Goal: Task Accomplishment & Management: Manage account settings

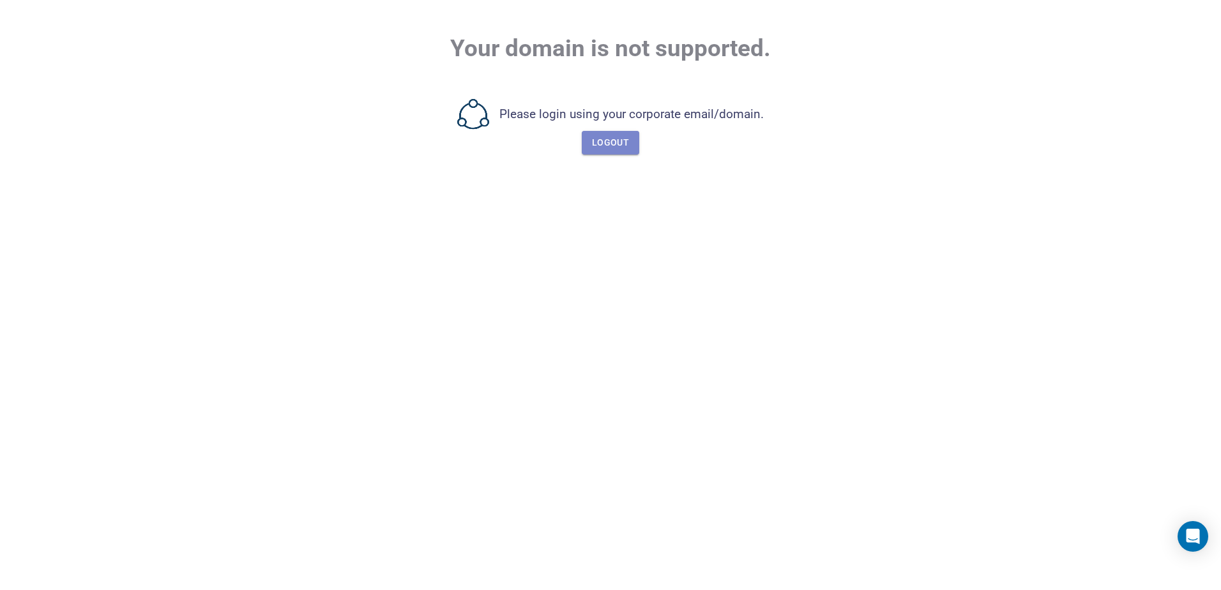
click at [611, 142] on span "Logout" at bounding box center [610, 143] width 37 height 16
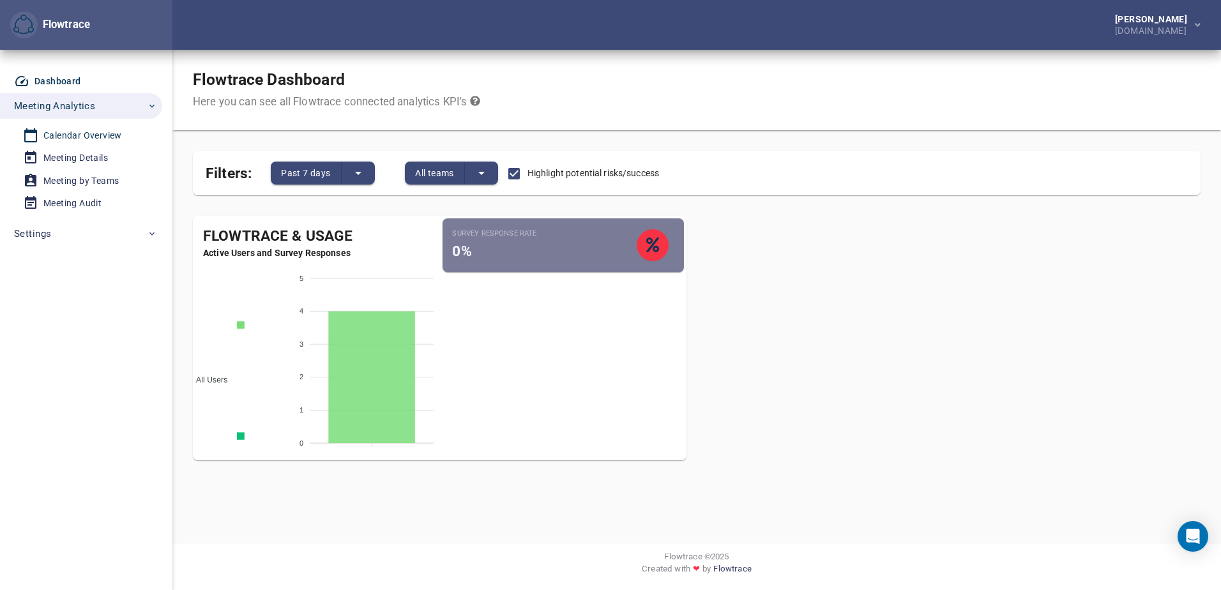
click at [76, 136] on div "Calendar Overview" at bounding box center [82, 136] width 79 height 16
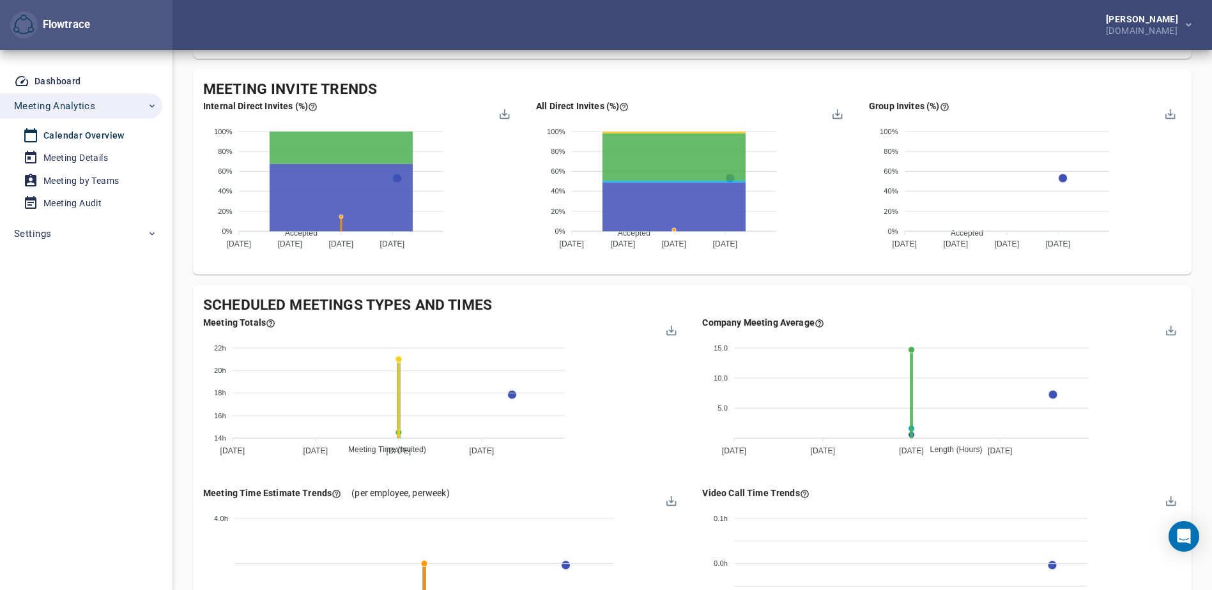
scroll to position [1150, 0]
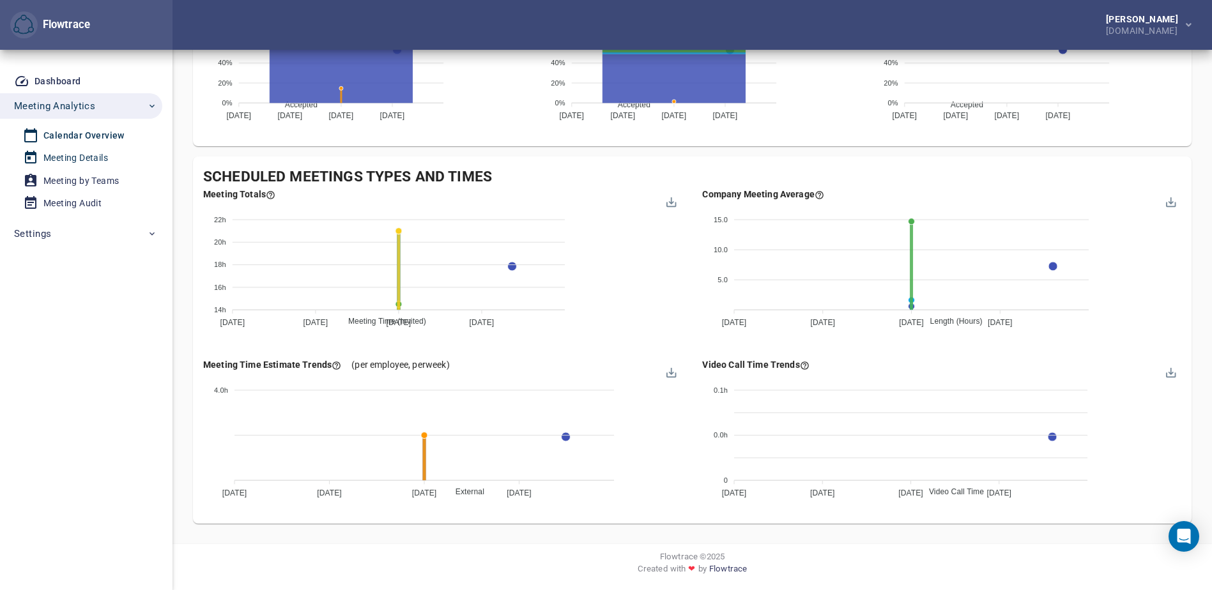
click at [73, 158] on div "Meeting Details" at bounding box center [75, 158] width 65 height 16
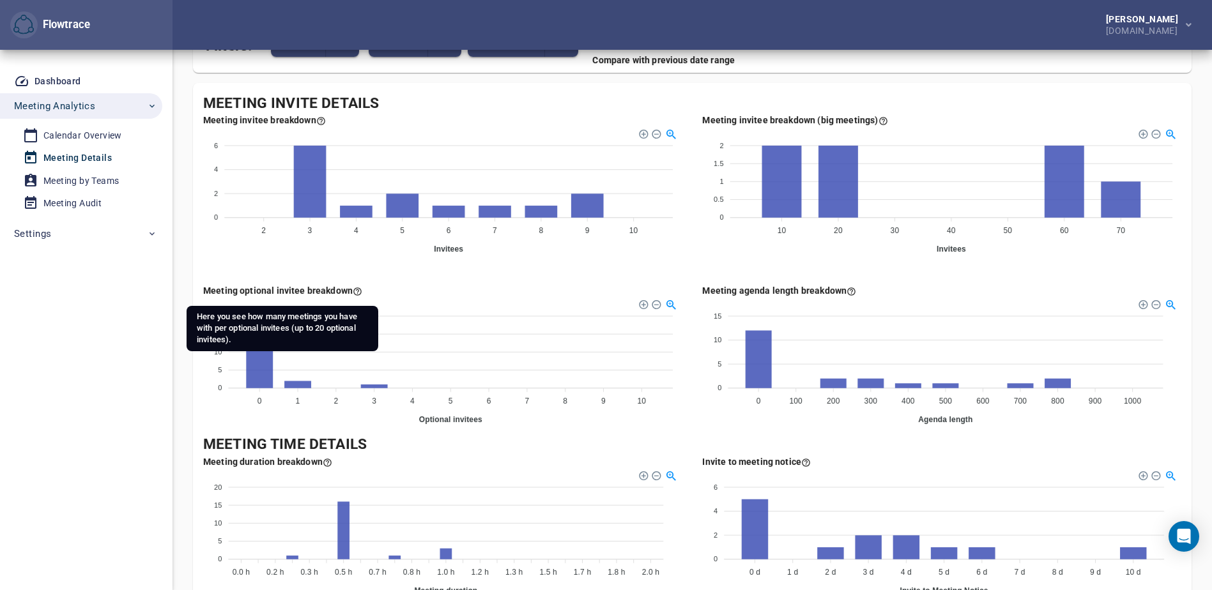
scroll to position [192, 0]
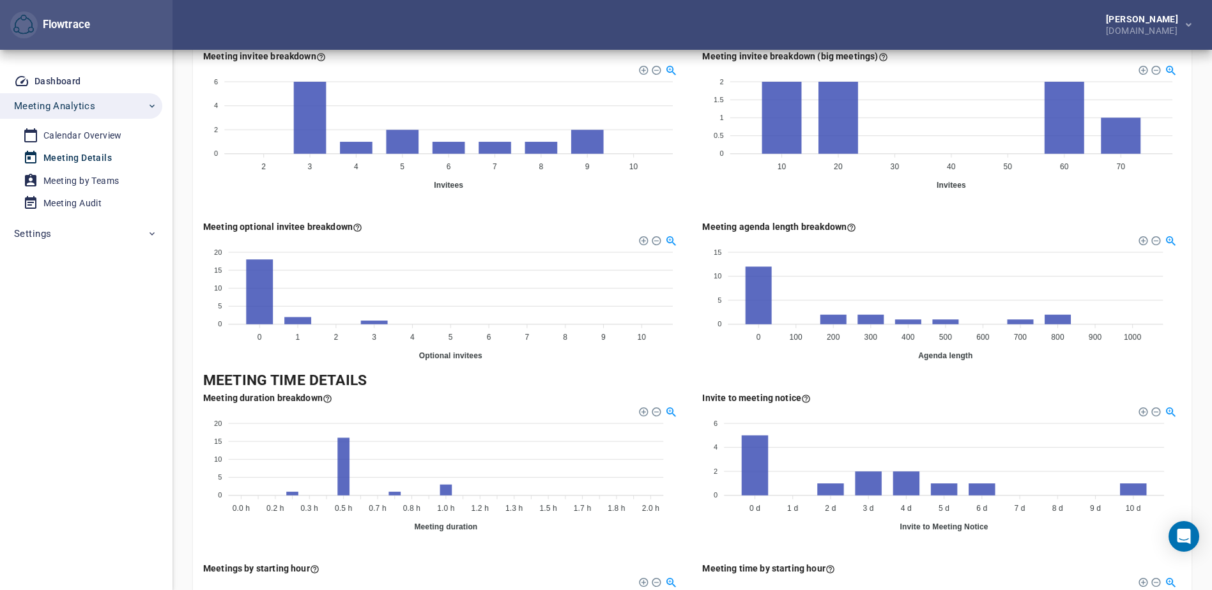
click at [901, 390] on div "Invite to meeting notice 6 6 4 4 2 2 0 0 0 d 0 d 1 d 1 d 2 d 2 d 3 d 3 d 4 d 4 …" at bounding box center [941, 466] width 499 height 171
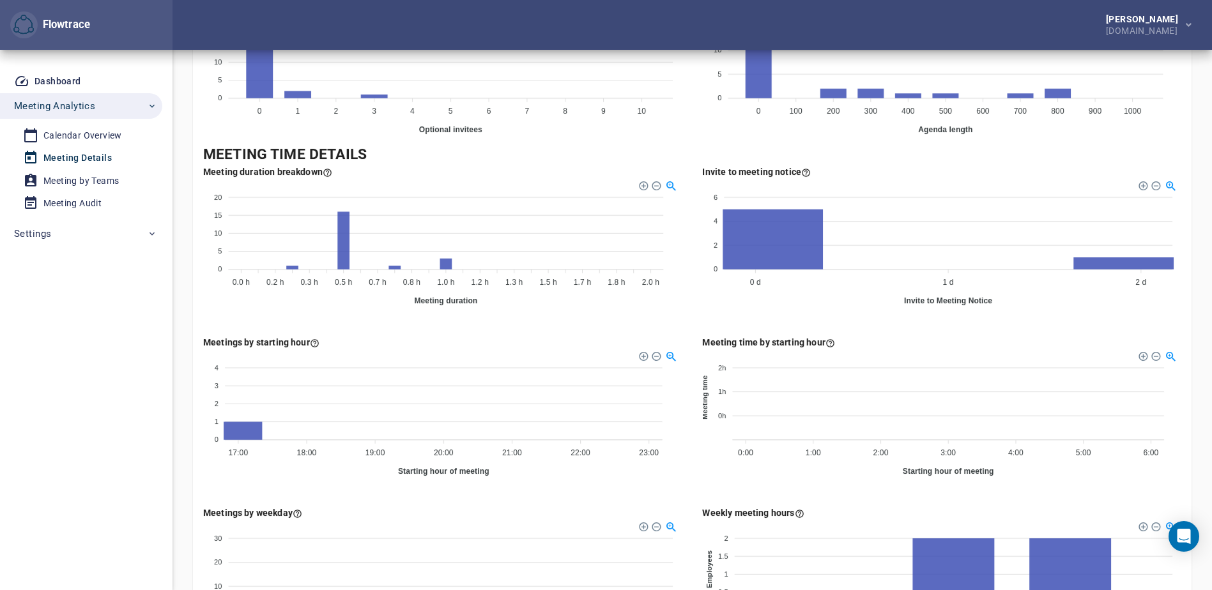
scroll to position [0, 0]
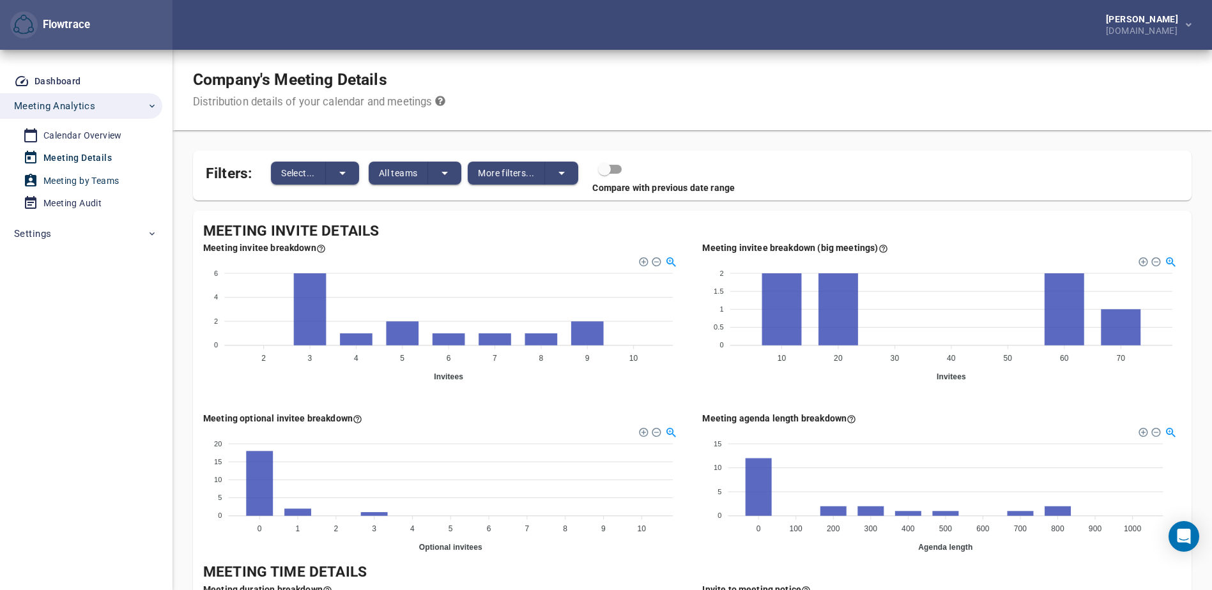
click at [80, 182] on div "Meeting by Teams" at bounding box center [80, 181] width 75 height 16
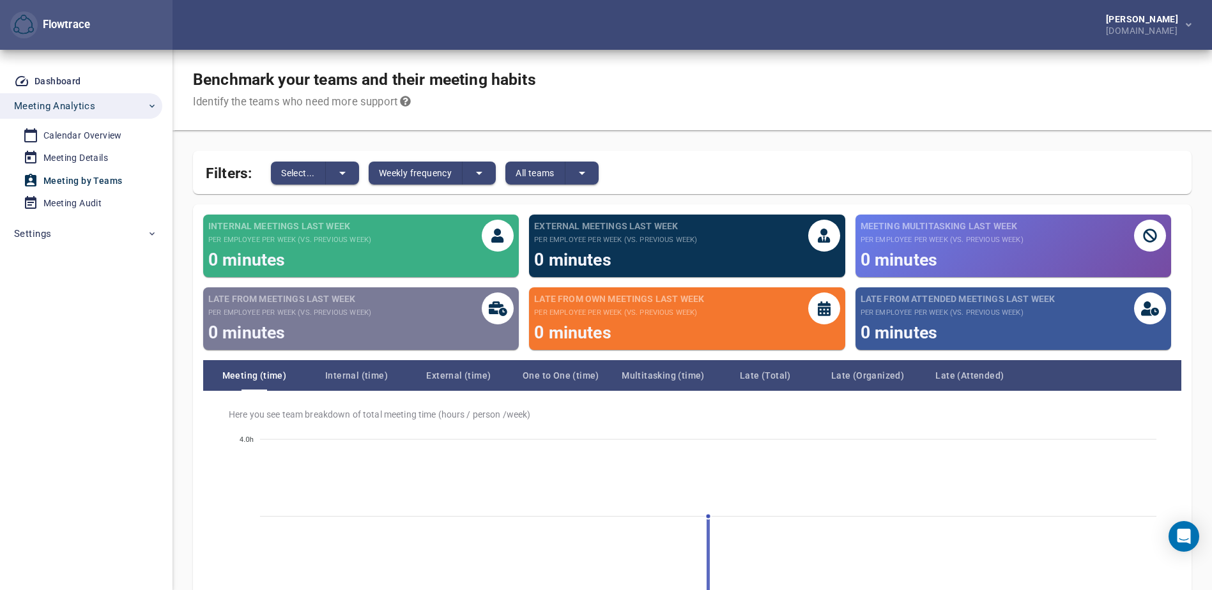
scroll to position [114, 0]
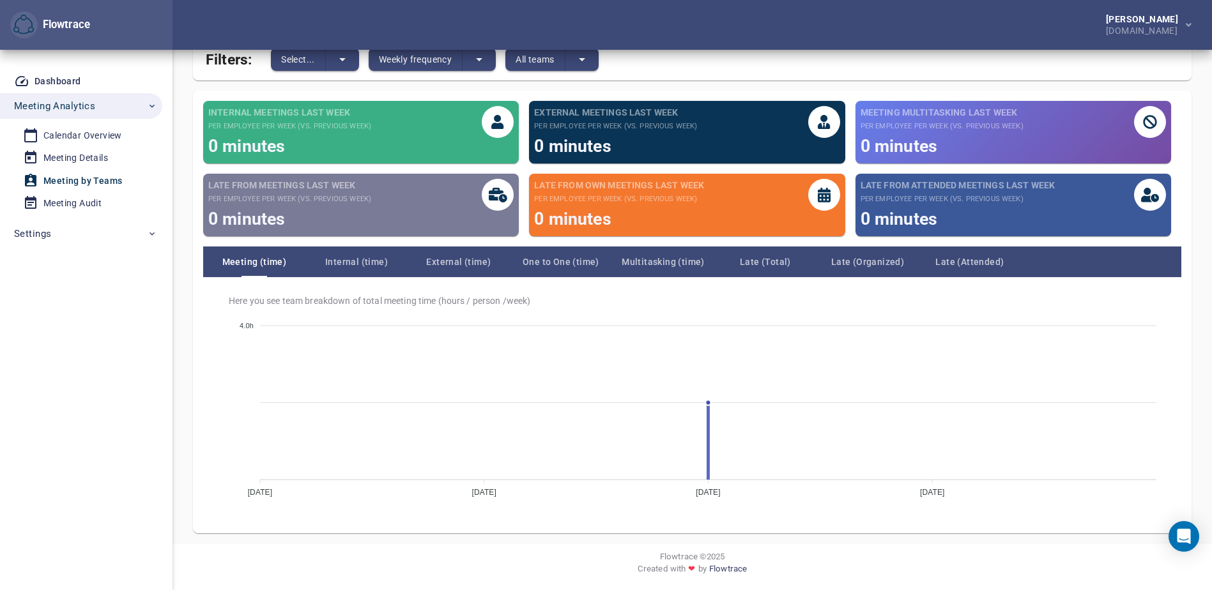
click at [102, 328] on div "Dashboard Meeting Analytics Calendar Overview Meeting Details Meeting by Teams …" at bounding box center [86, 320] width 172 height 540
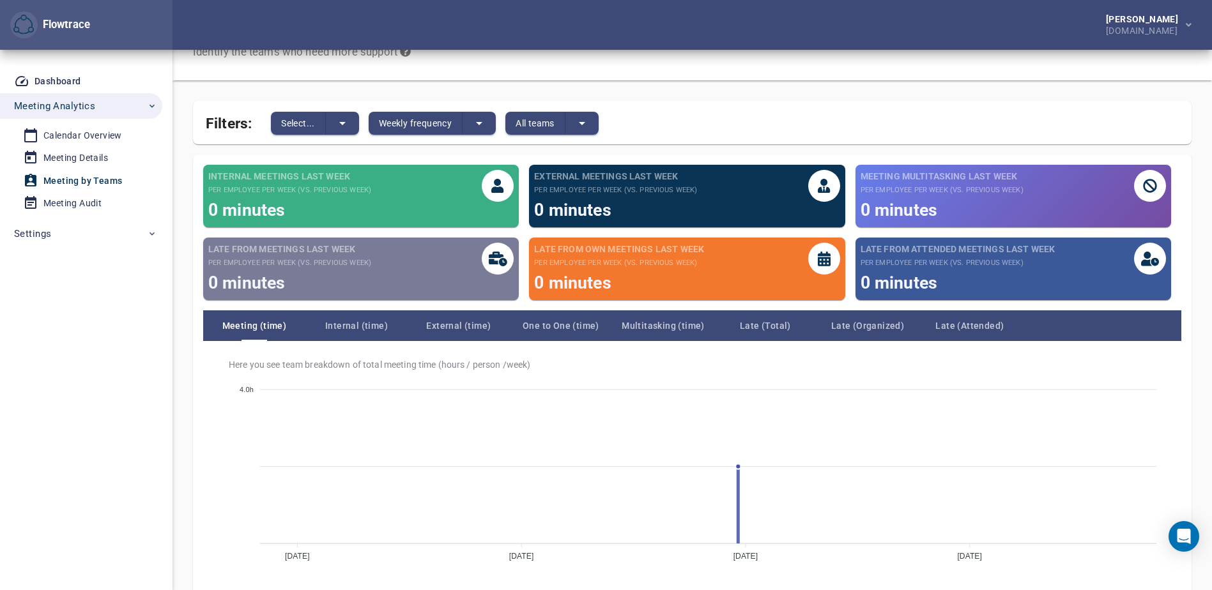
scroll to position [0, 0]
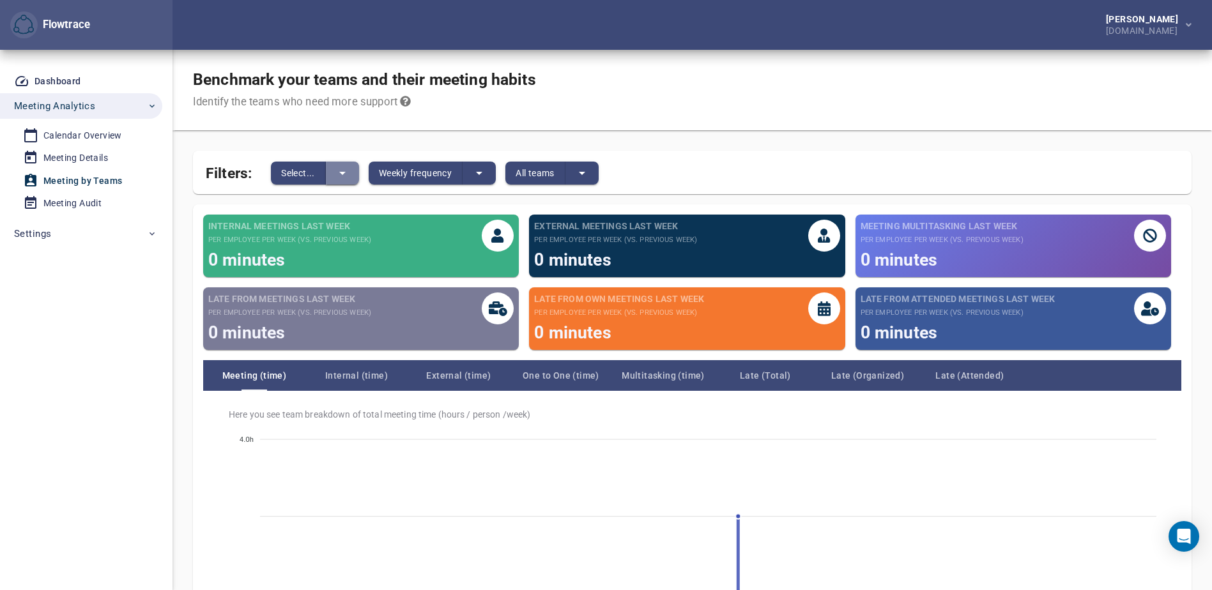
click at [346, 174] on icon "split button" at bounding box center [342, 172] width 15 height 15
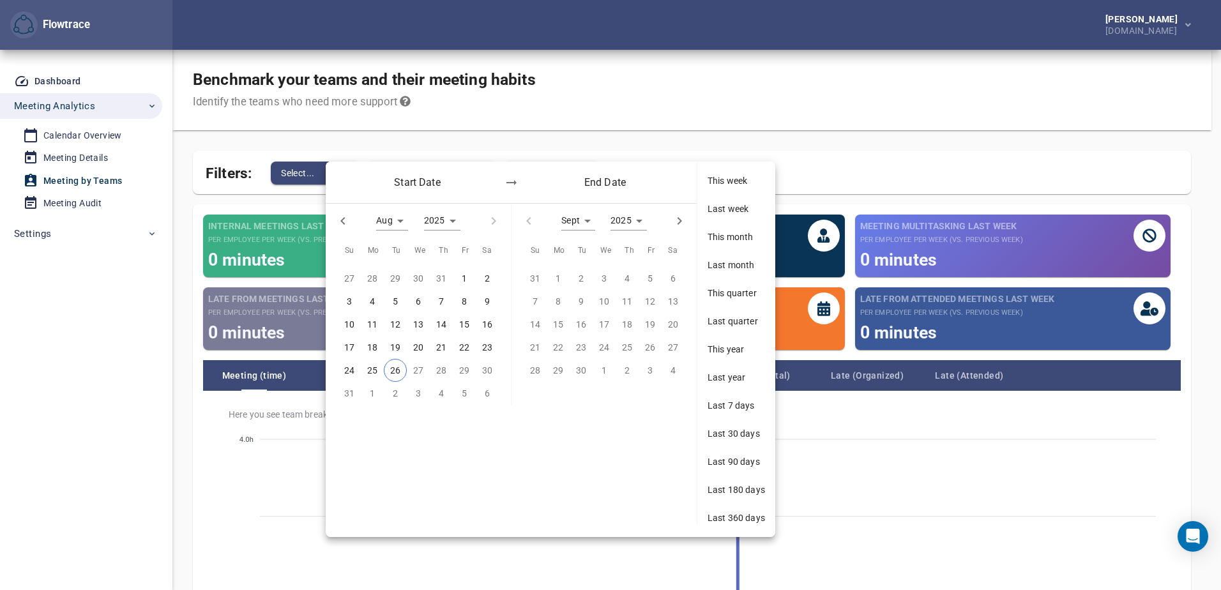
click at [902, 149] on div at bounding box center [610, 295] width 1221 height 590
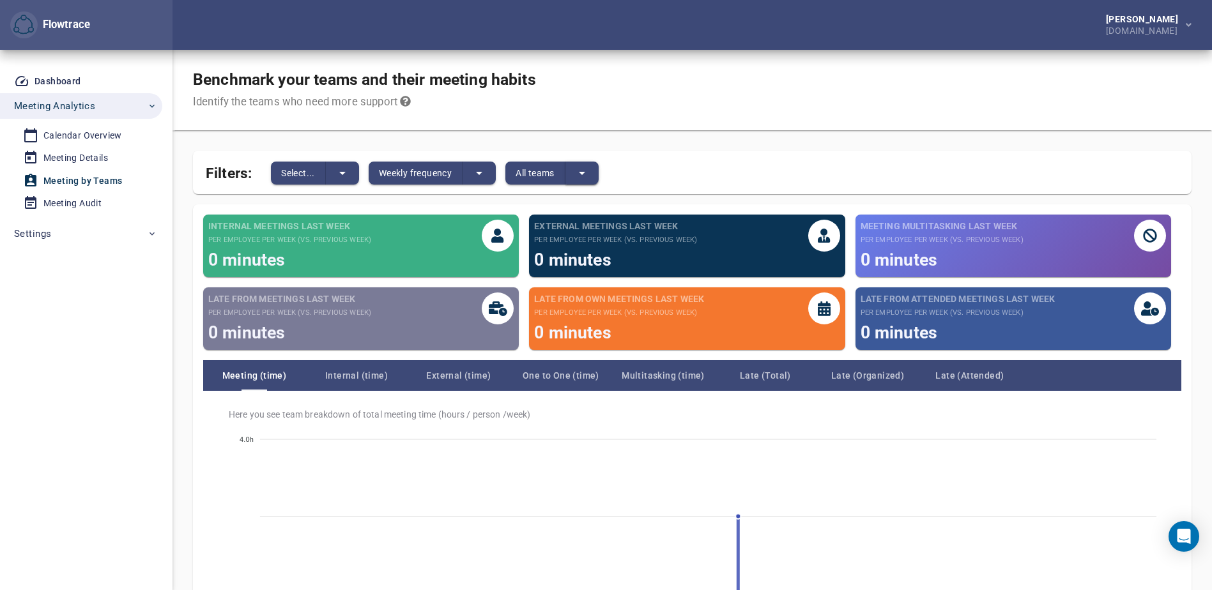
click at [583, 174] on icon "split button" at bounding box center [581, 172] width 15 height 15
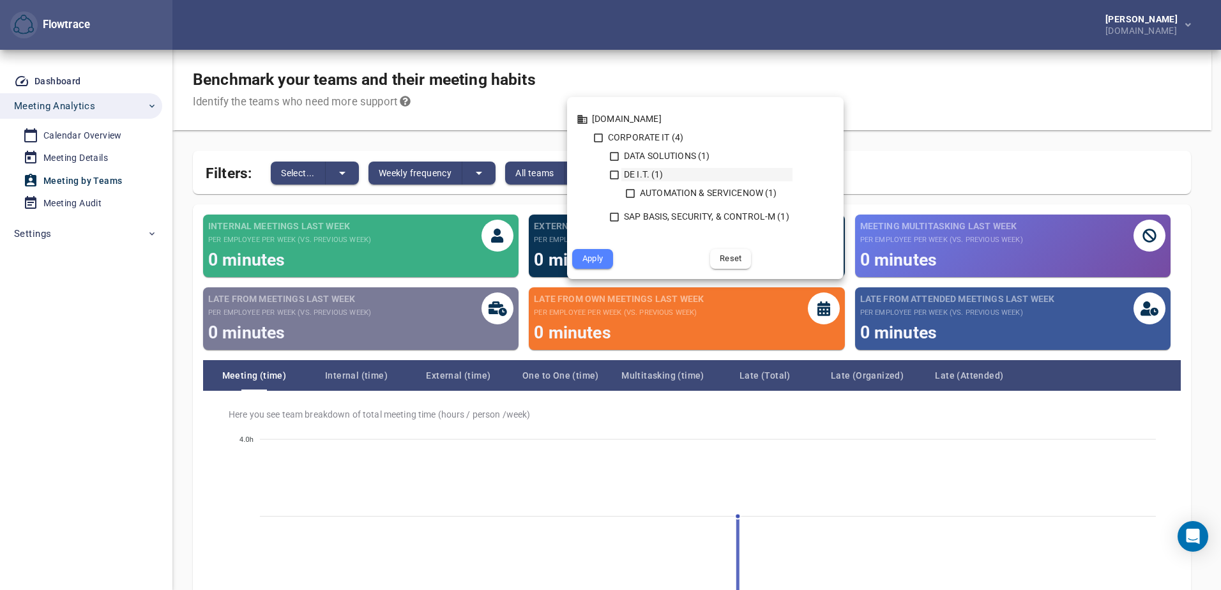
click at [616, 176] on icon at bounding box center [614, 174] width 11 height 11
click at [597, 263] on span "Apply" at bounding box center [592, 259] width 23 height 15
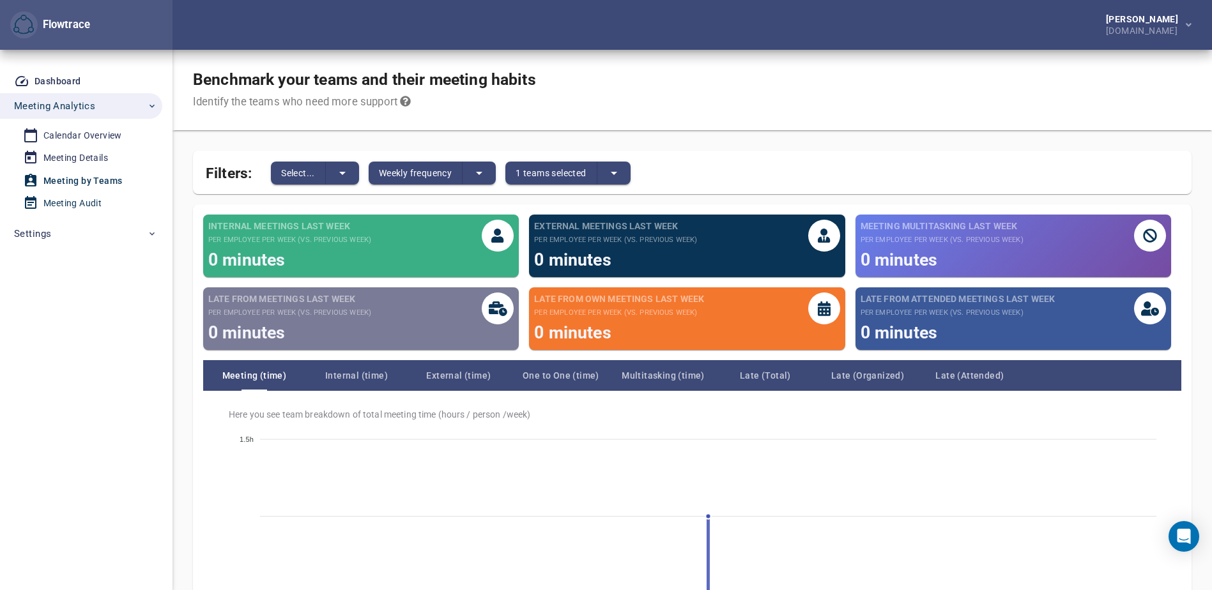
click at [82, 200] on div "Meeting Audit" at bounding box center [72, 203] width 58 height 16
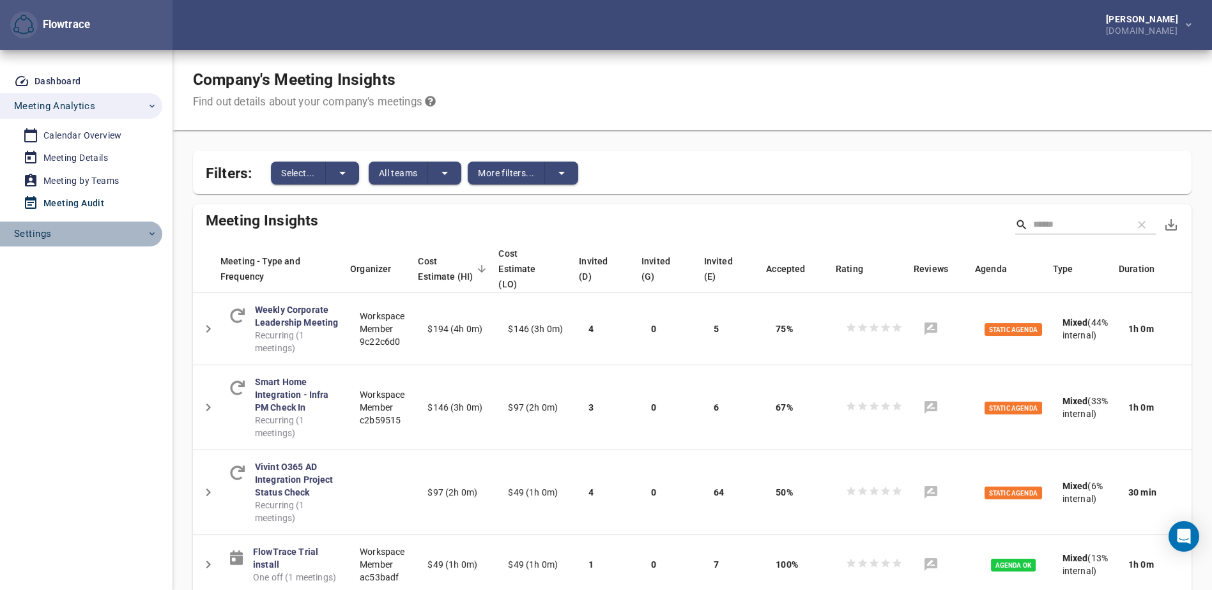
click at [47, 236] on span "Settings" at bounding box center [32, 233] width 37 height 17
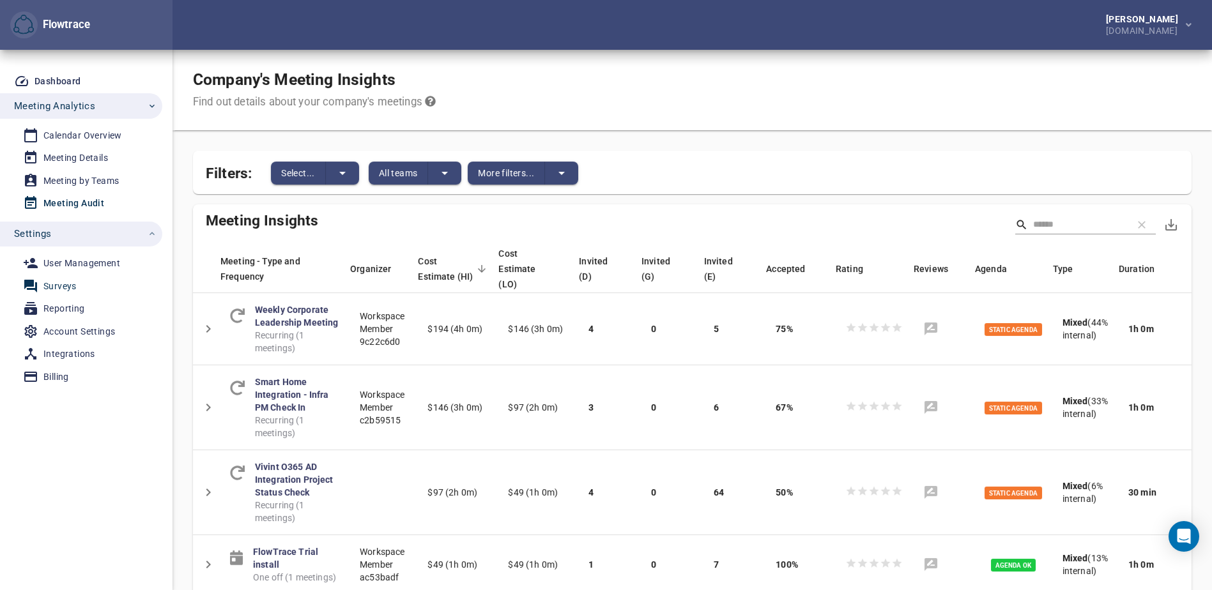
click at [63, 286] on div "Surveys" at bounding box center [59, 287] width 33 height 16
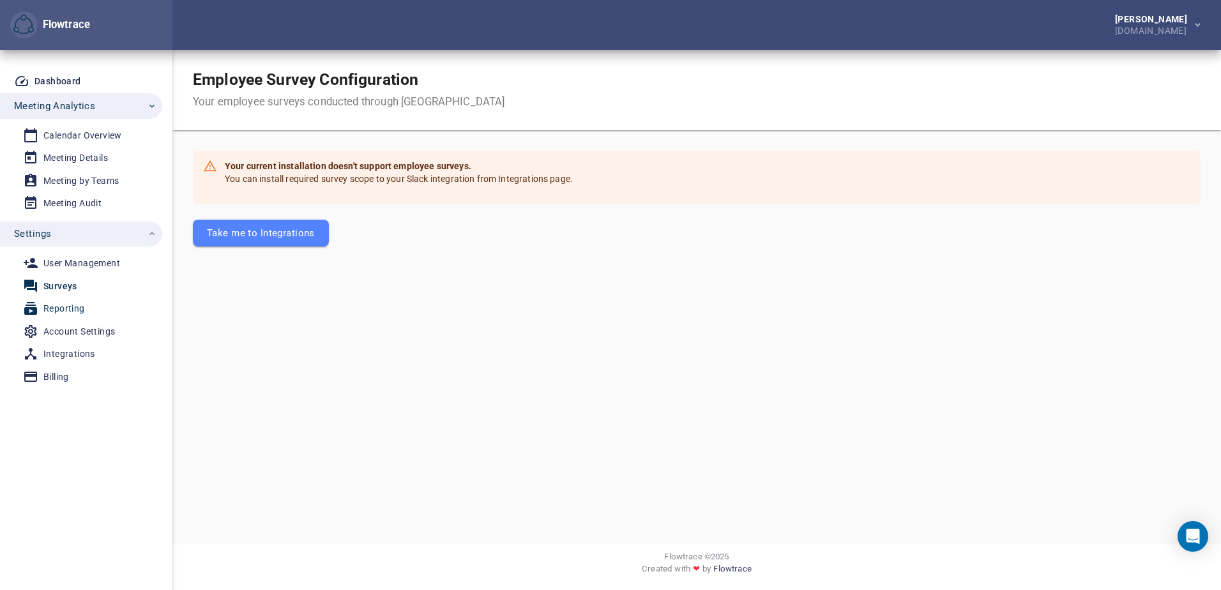
click at [62, 307] on div "Reporting" at bounding box center [64, 309] width 42 height 16
click at [63, 349] on div "Integrations" at bounding box center [69, 354] width 52 height 16
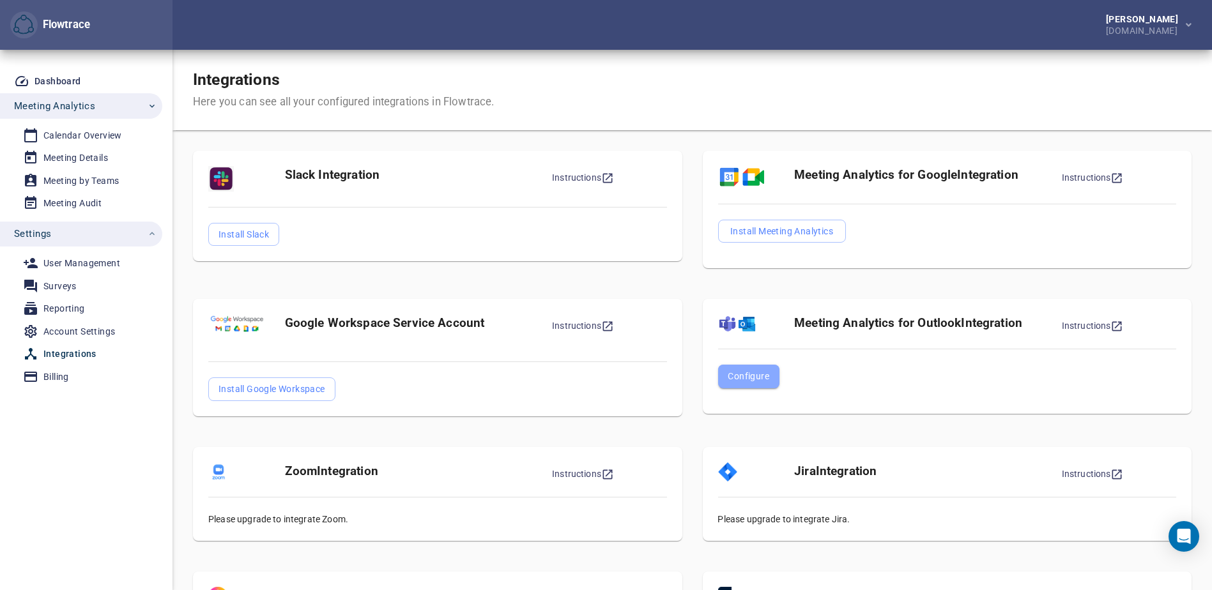
click at [747, 379] on span "Configure" at bounding box center [749, 376] width 42 height 15
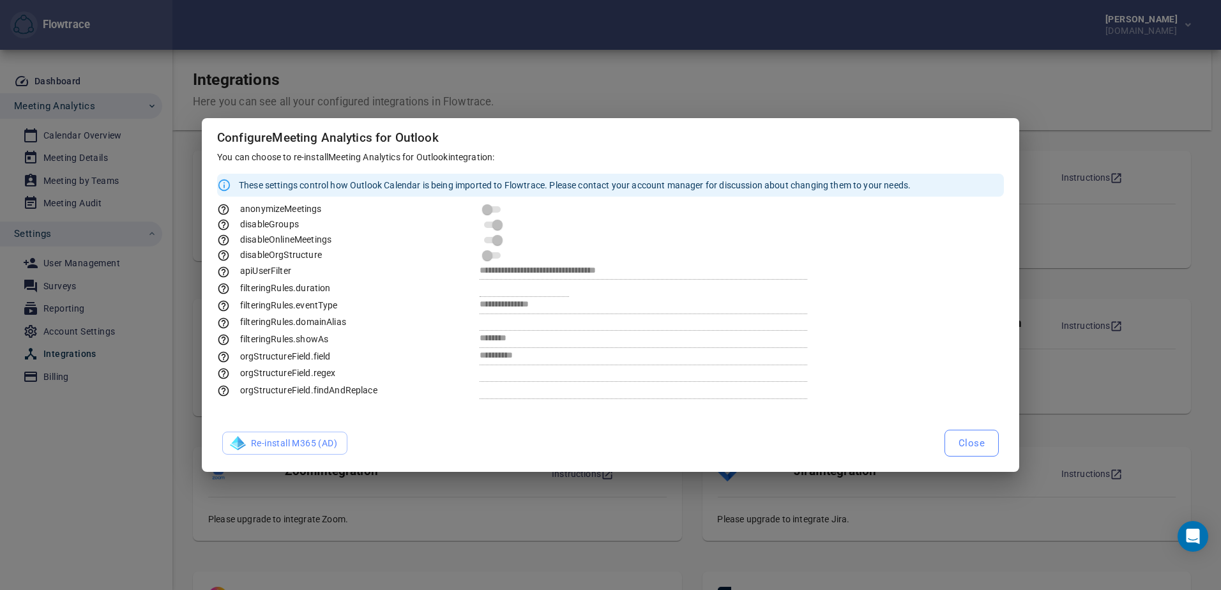
click at [965, 438] on span "Close" at bounding box center [972, 443] width 26 height 17
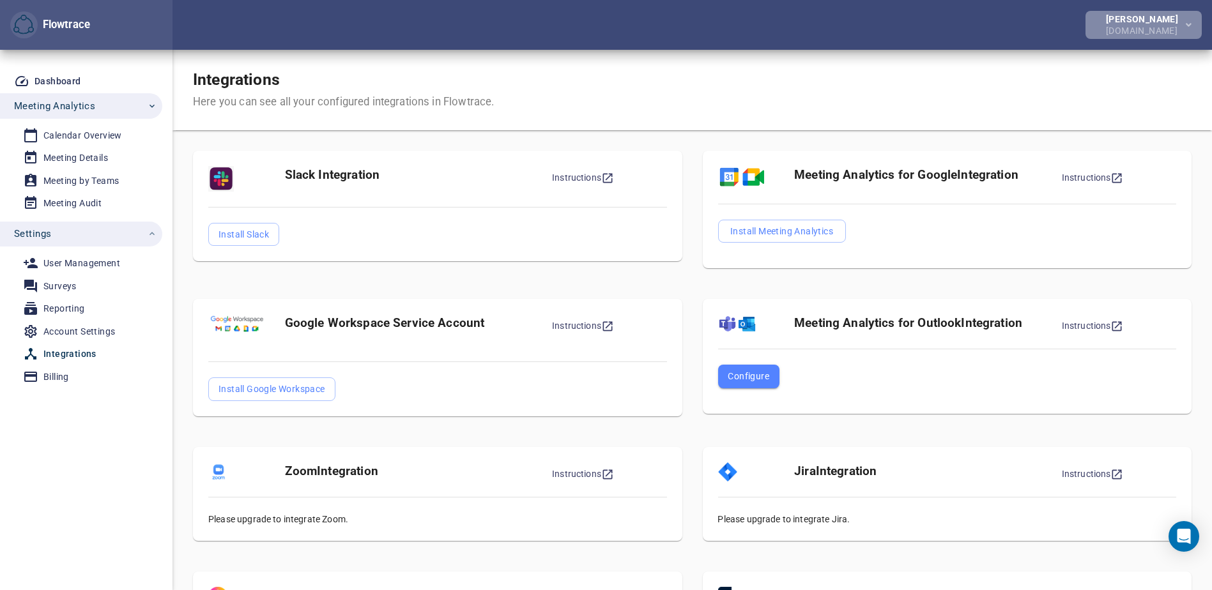
click at [1187, 23] on icon "button" at bounding box center [1189, 25] width 6 height 4
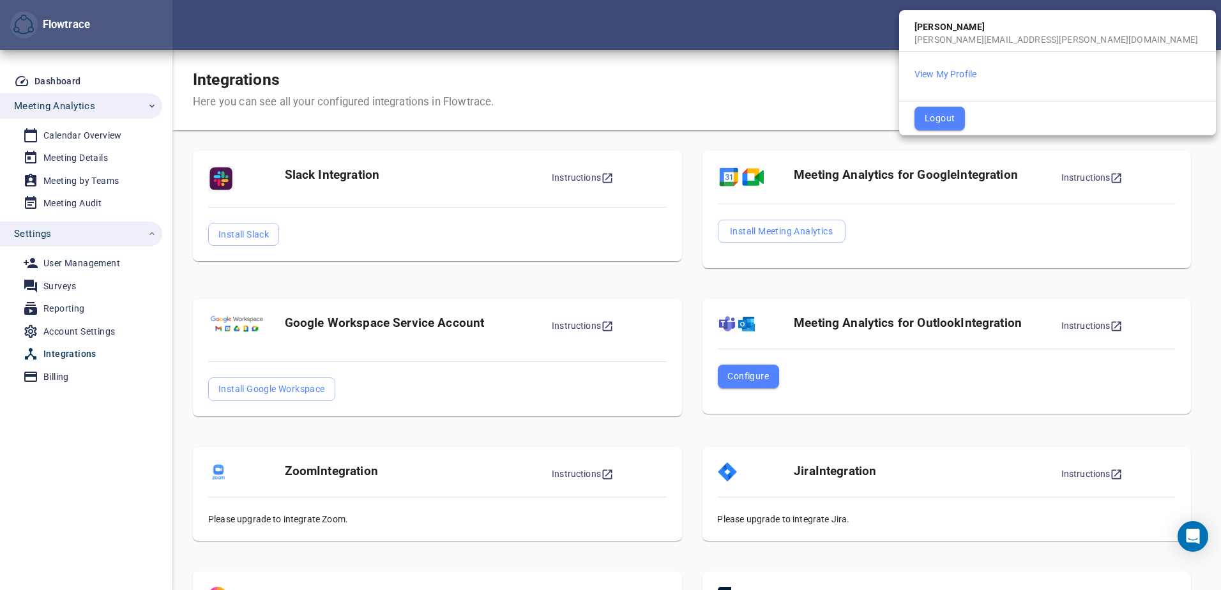
click at [785, 78] on div at bounding box center [610, 295] width 1221 height 590
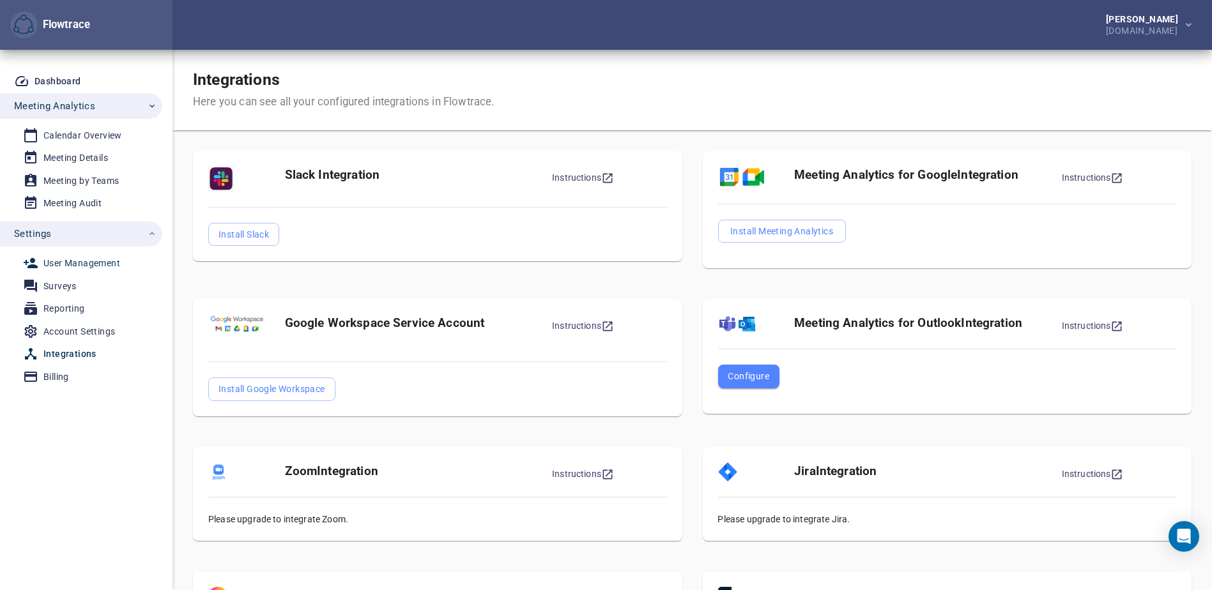
click at [82, 263] on div "User Management" at bounding box center [81, 264] width 77 height 16
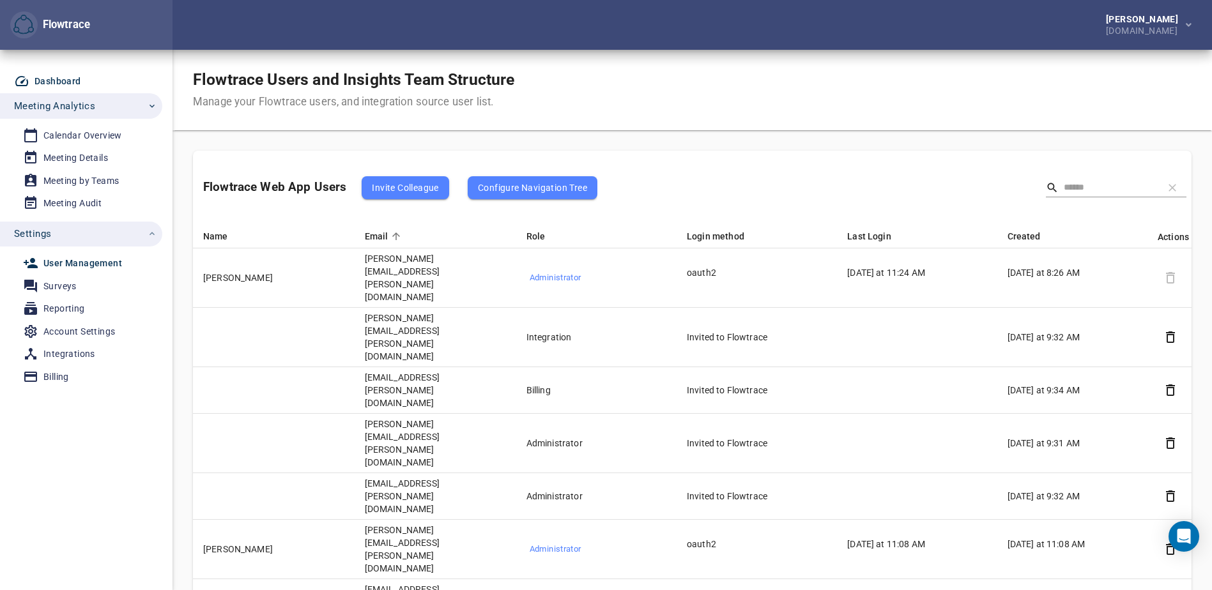
click at [64, 78] on div "Dashboard" at bounding box center [57, 81] width 47 height 16
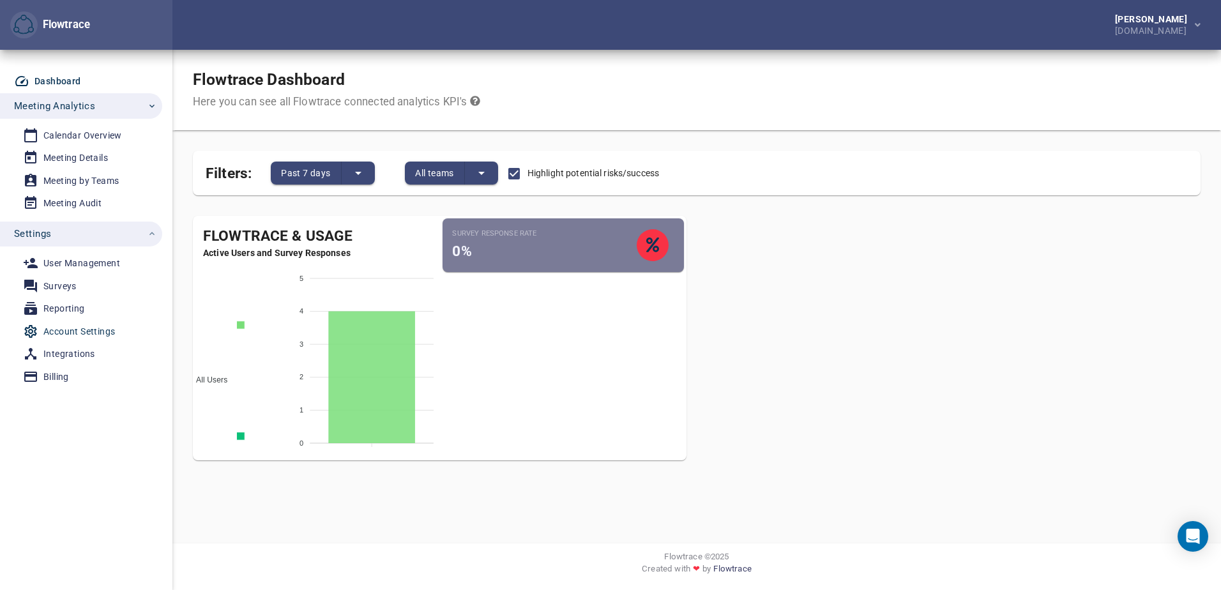
click at [70, 332] on div "Account Settings" at bounding box center [79, 332] width 72 height 16
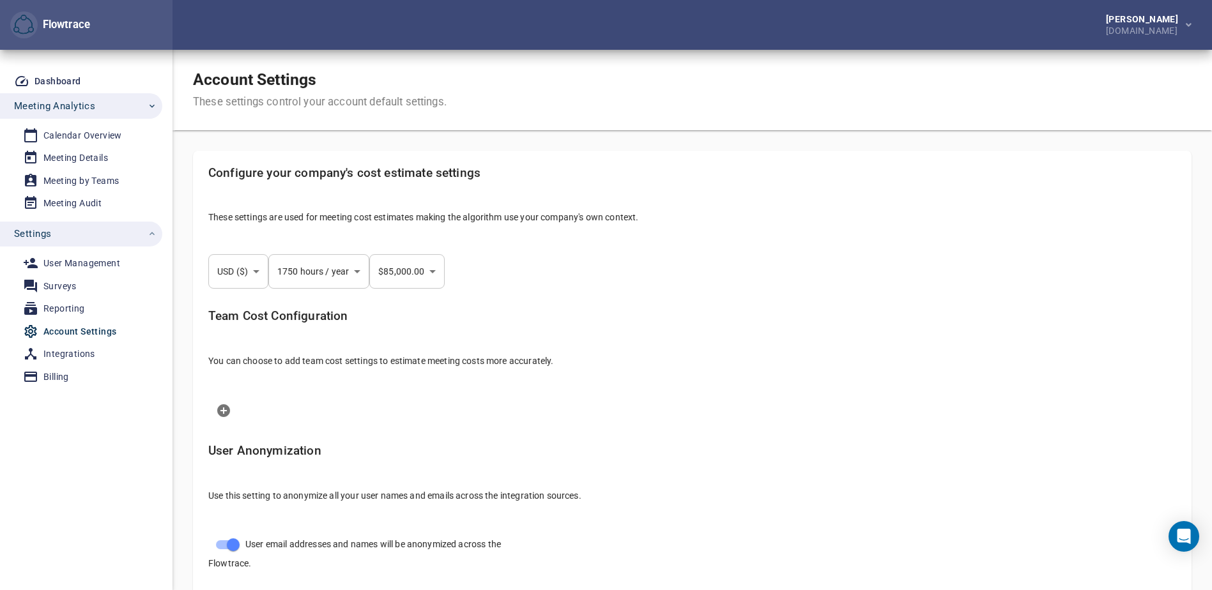
select select "***"
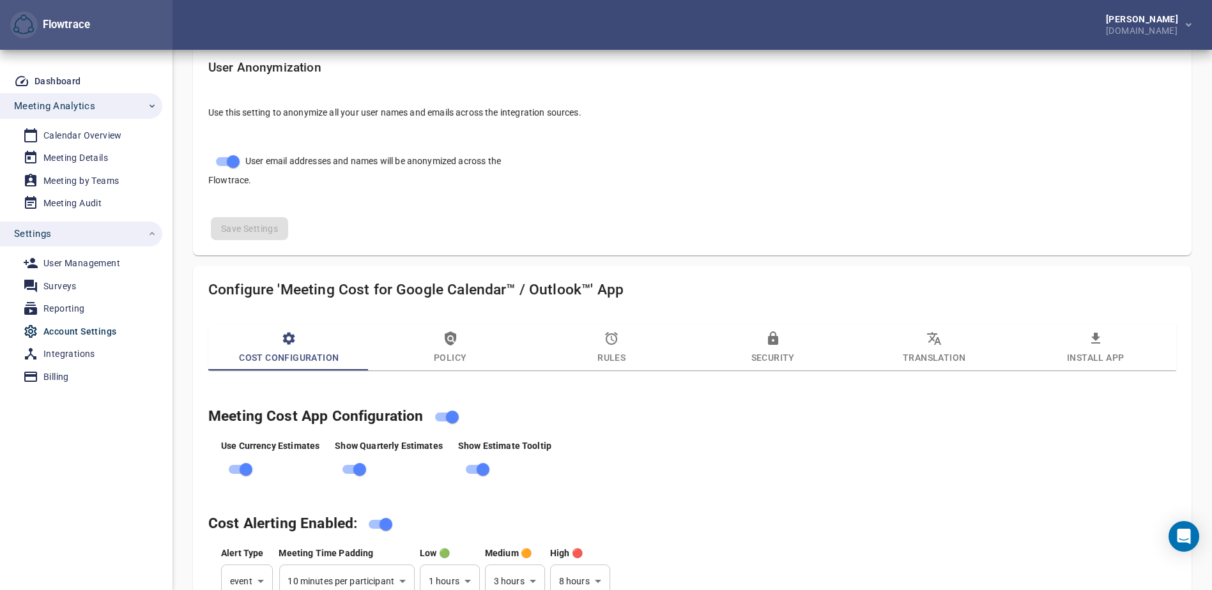
scroll to position [511, 0]
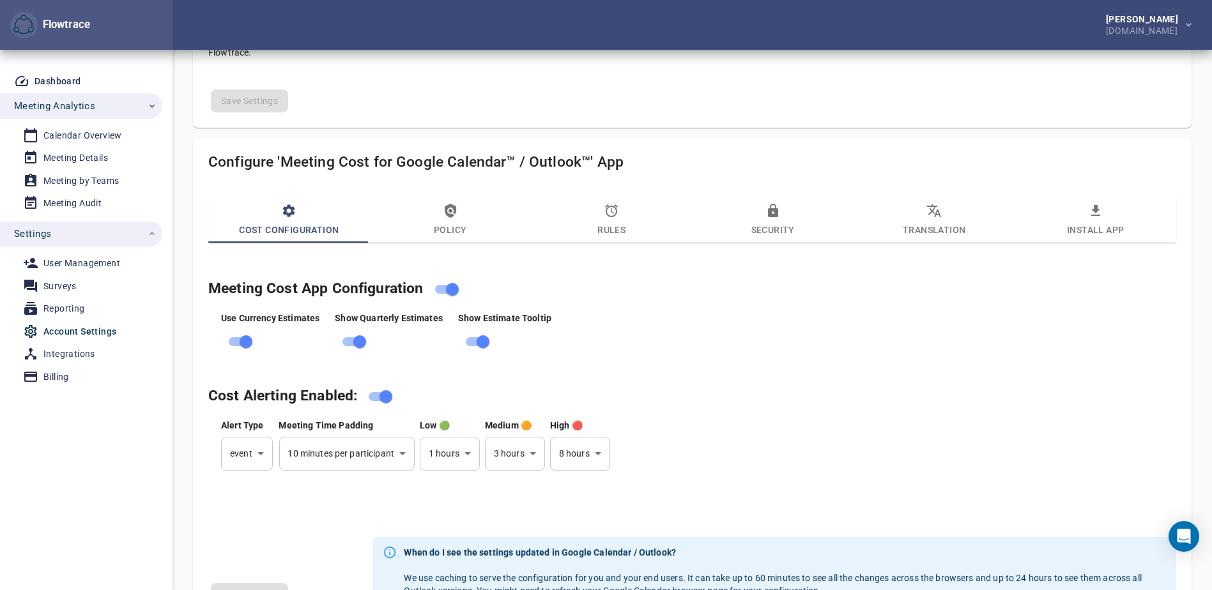
click at [904, 365] on div "Meeting Cost App Configuration Use Currency Estimates Show Quarterly Estimates …" at bounding box center [692, 386] width 983 height 245
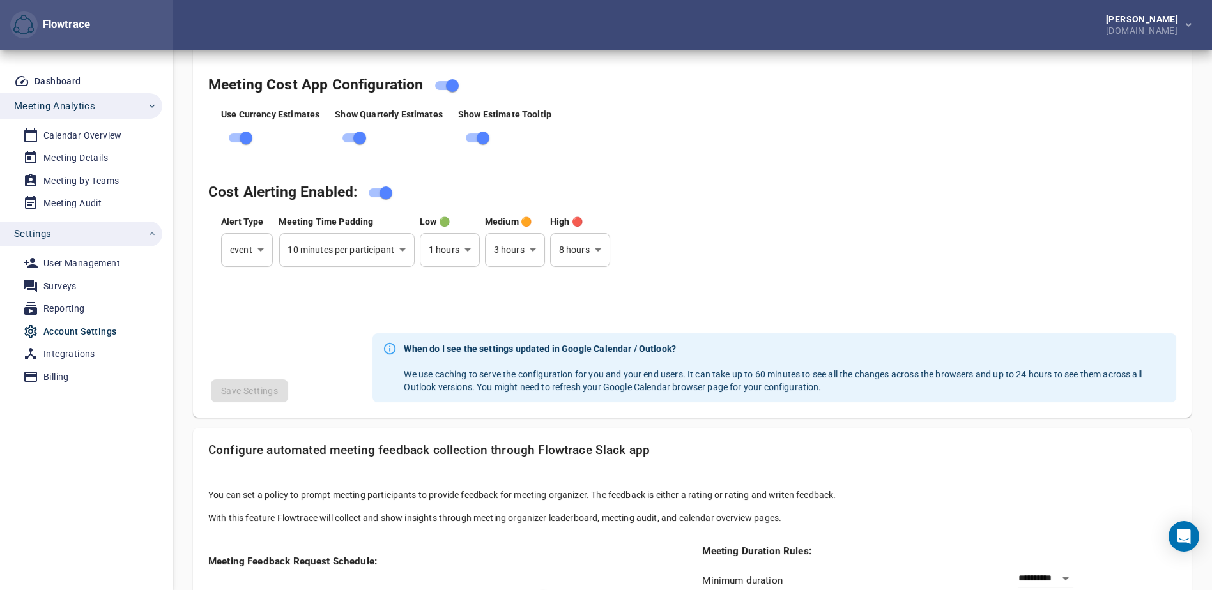
scroll to position [332, 0]
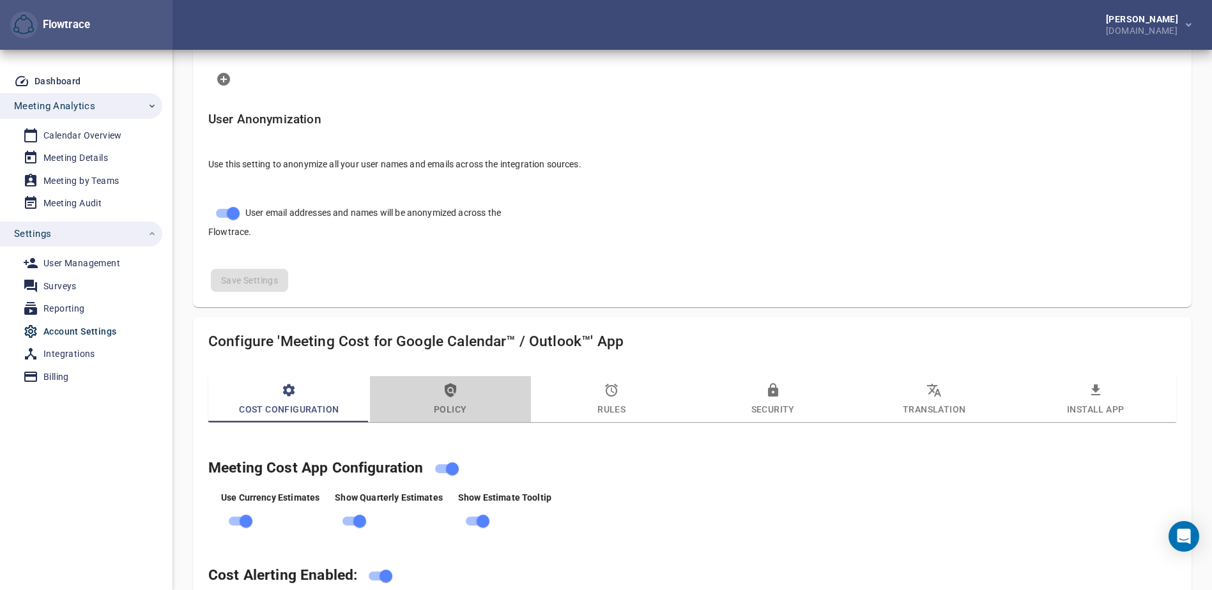
click at [450, 400] on span "Policy" at bounding box center [451, 400] width 146 height 34
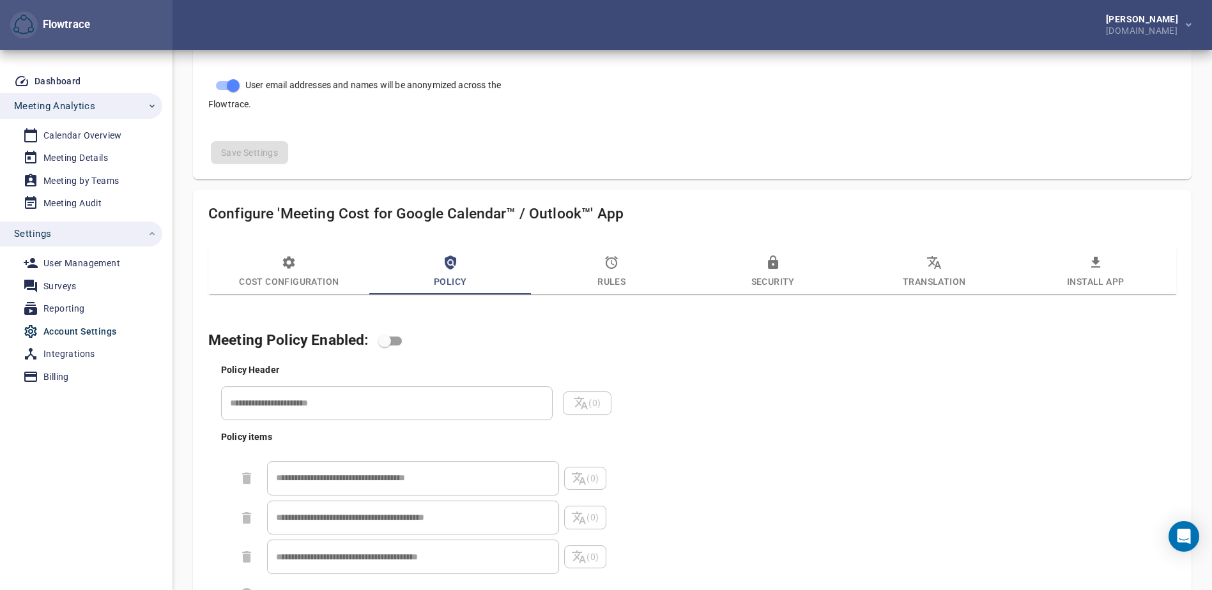
scroll to position [523, 0]
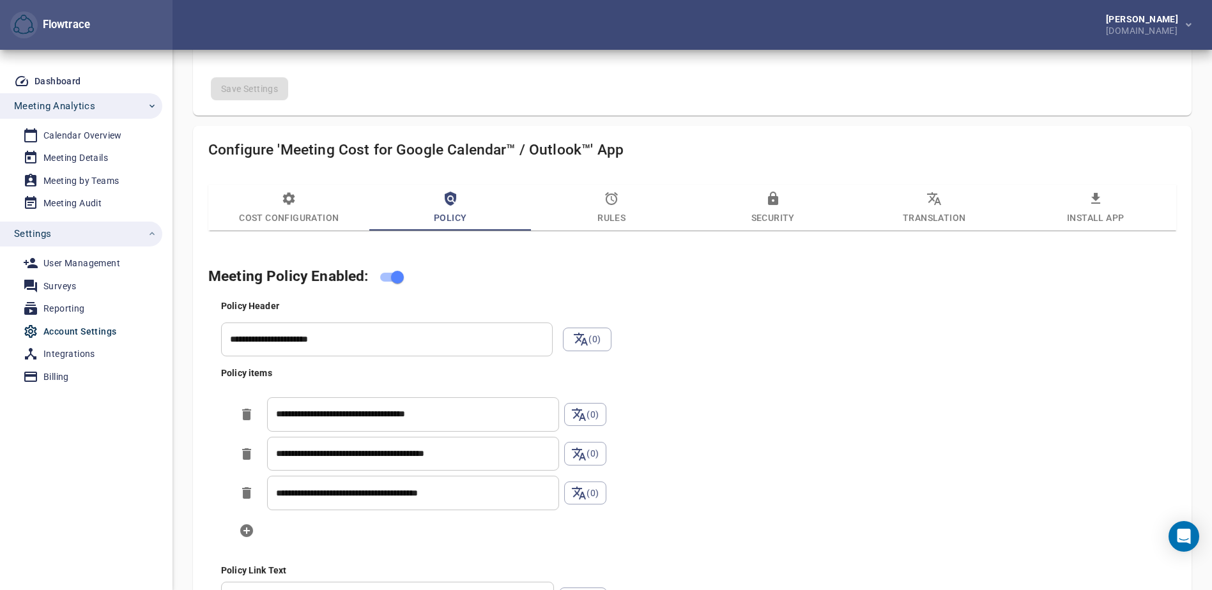
click at [785, 412] on div "**********" at bounding box center [704, 486] width 973 height 379
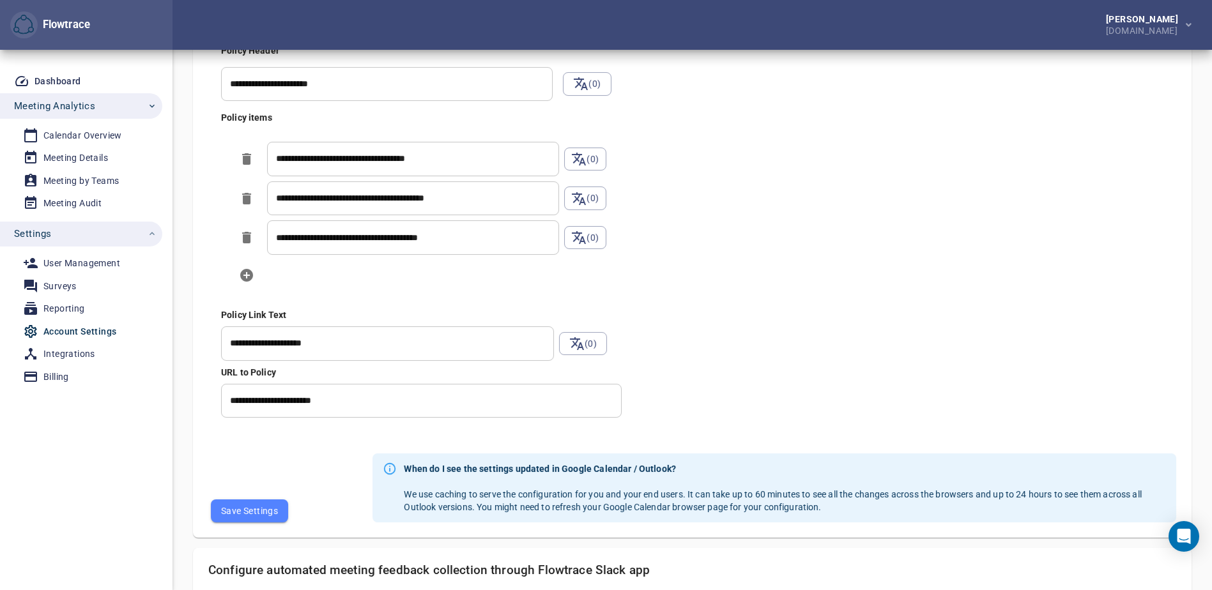
scroll to position [715, 0]
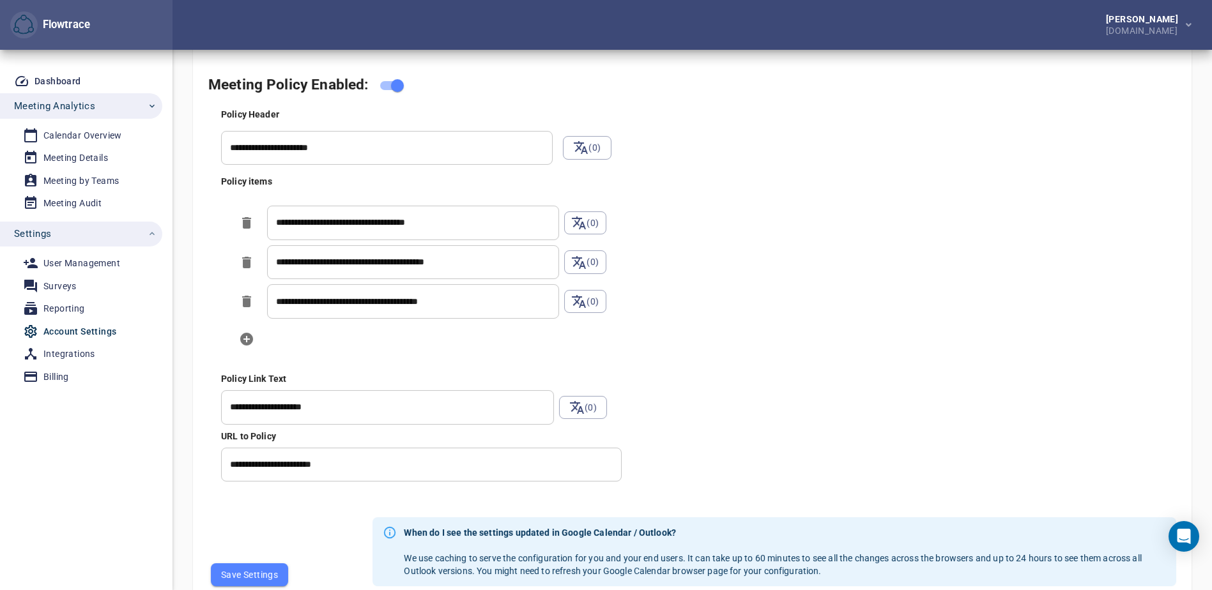
click at [247, 304] on icon "Delete this item" at bounding box center [246, 301] width 9 height 11
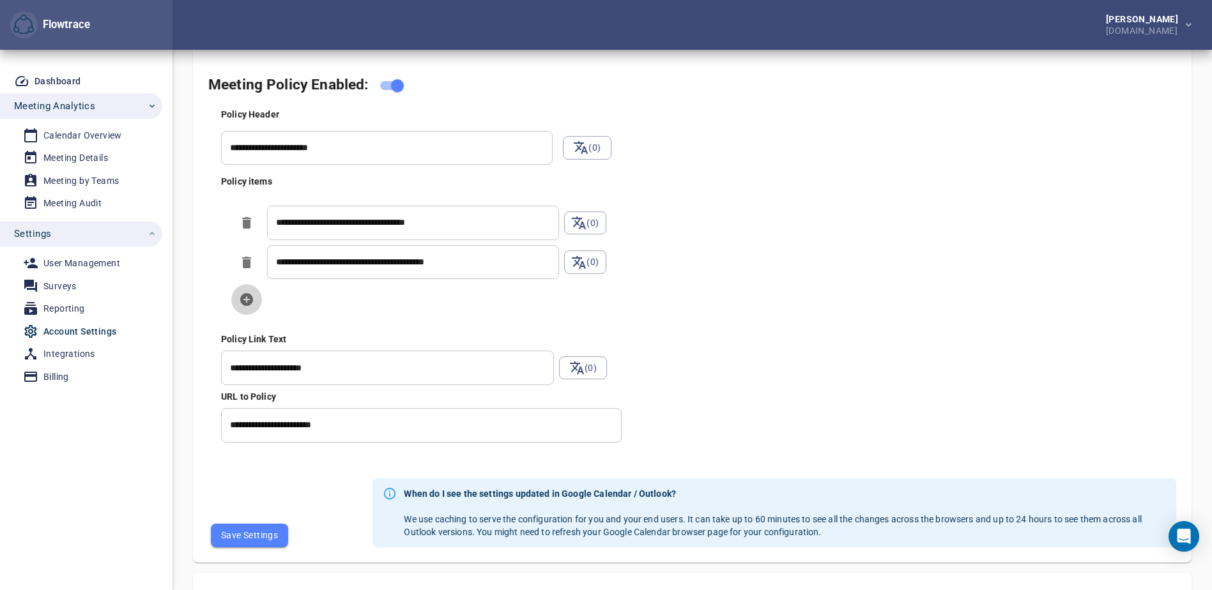
click at [247, 303] on icon "Add new item" at bounding box center [246, 299] width 15 height 15
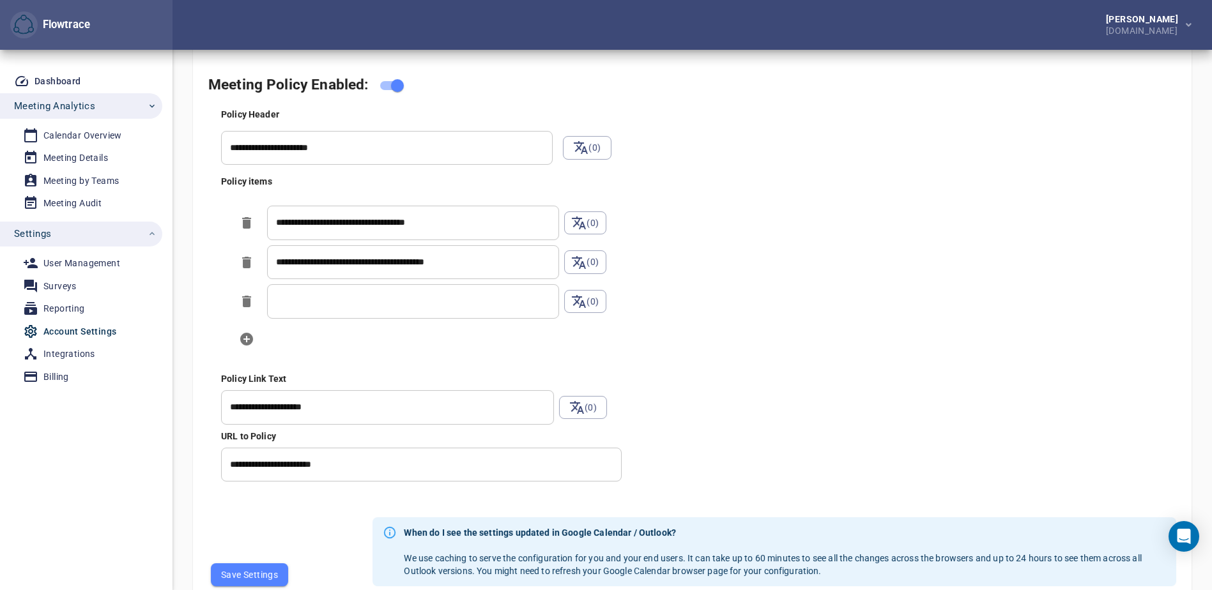
click at [372, 300] on input "text" at bounding box center [413, 301] width 292 height 34
click at [592, 303] on span "(0)" at bounding box center [584, 301] width 21 height 15
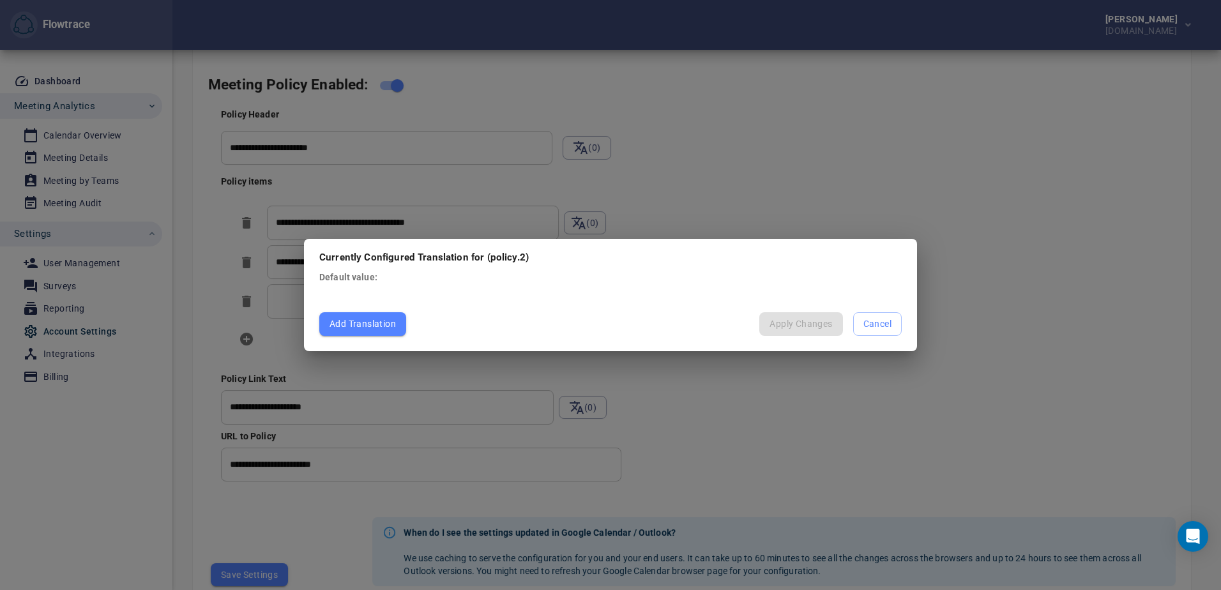
click at [879, 321] on span "Cancel" at bounding box center [878, 324] width 28 height 16
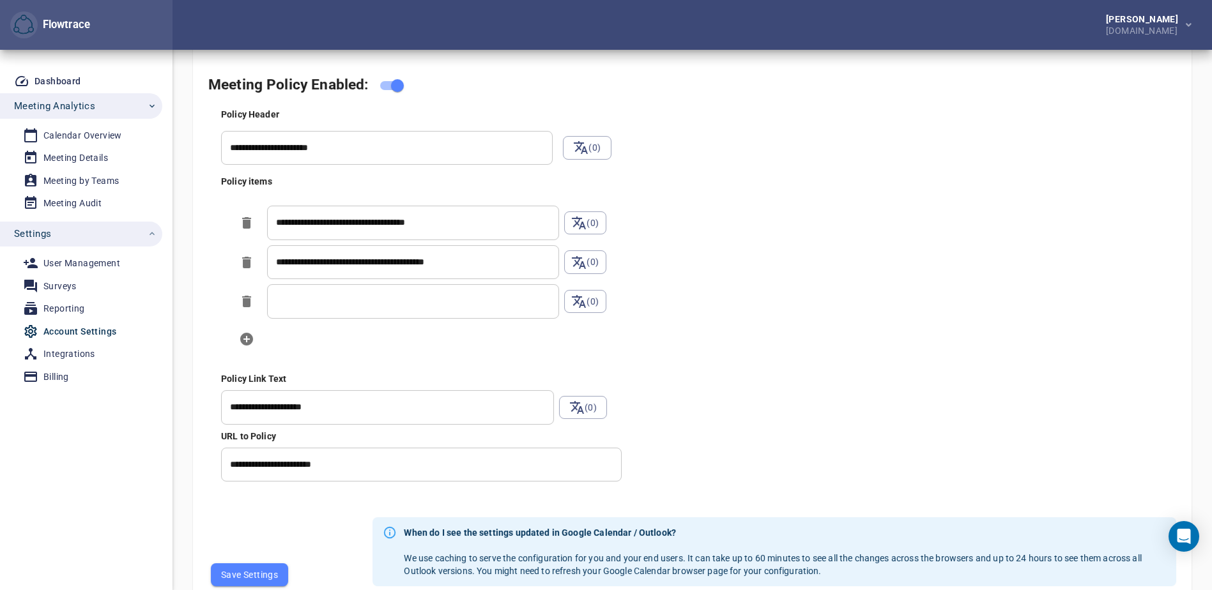
click at [716, 356] on div "**********" at bounding box center [704, 294] width 973 height 379
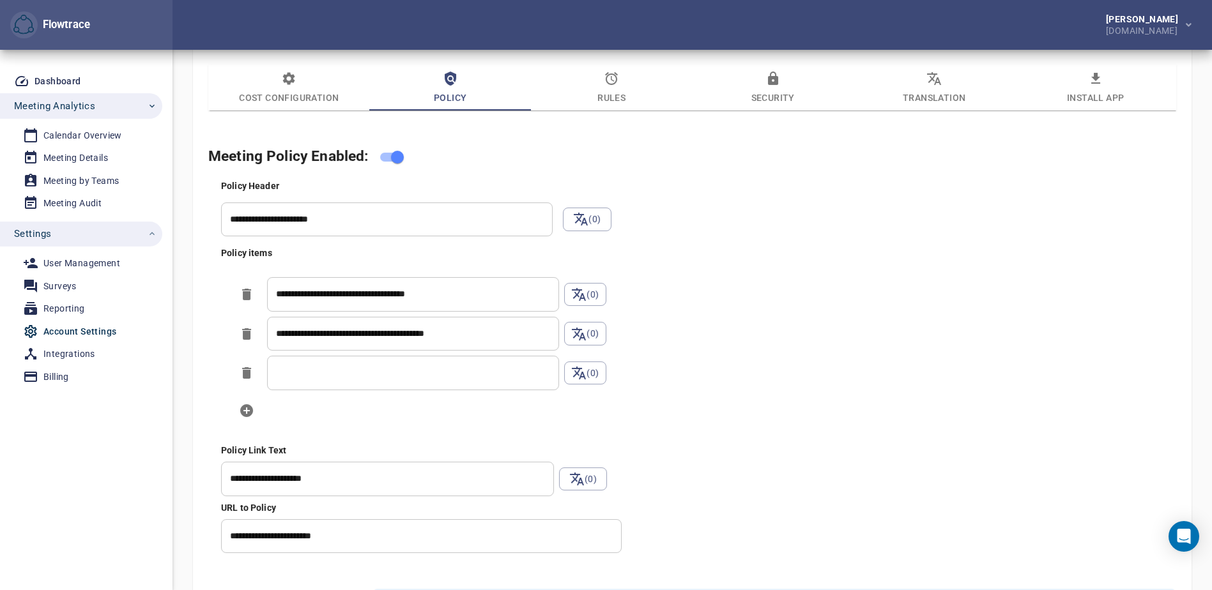
scroll to position [515, 0]
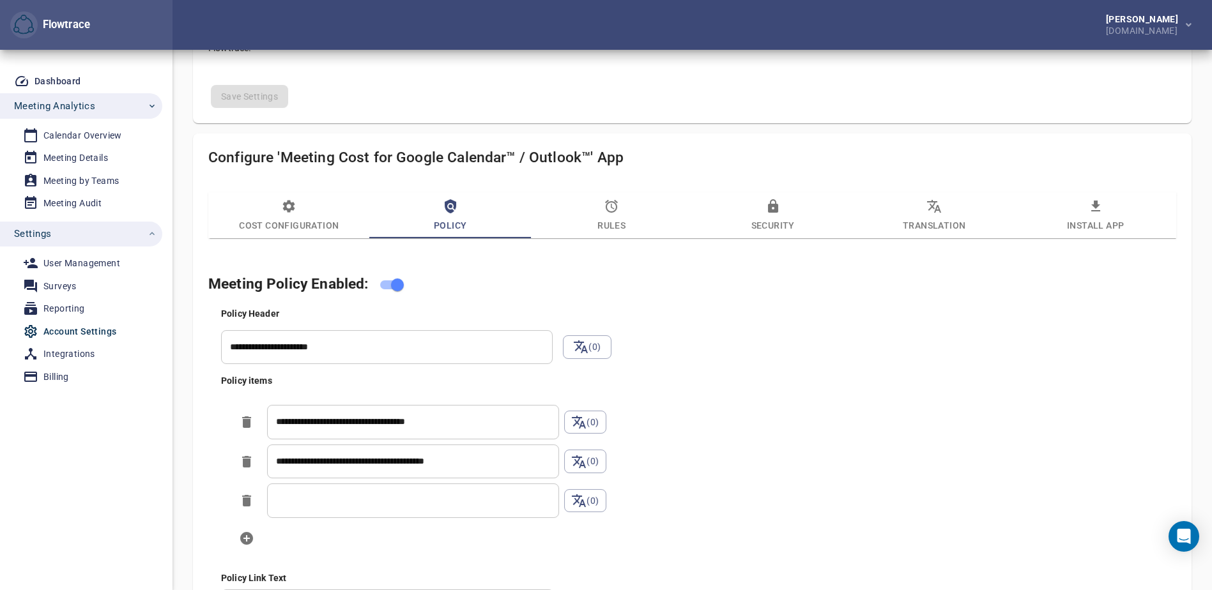
click at [616, 214] on span "Rules" at bounding box center [611, 216] width 146 height 34
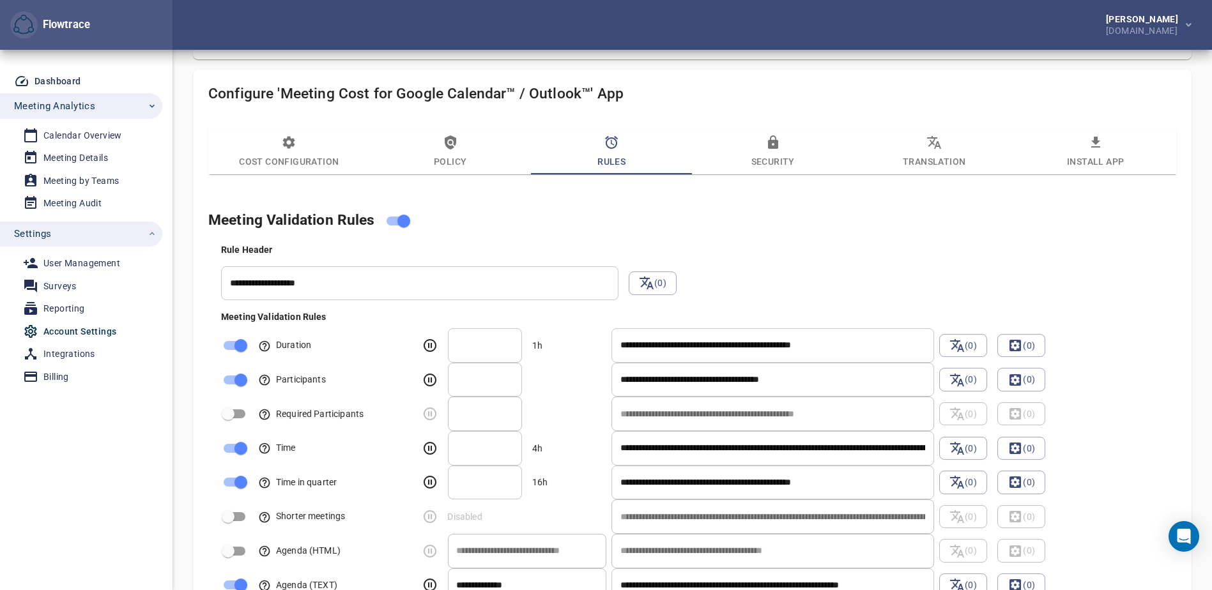
scroll to position [643, 0]
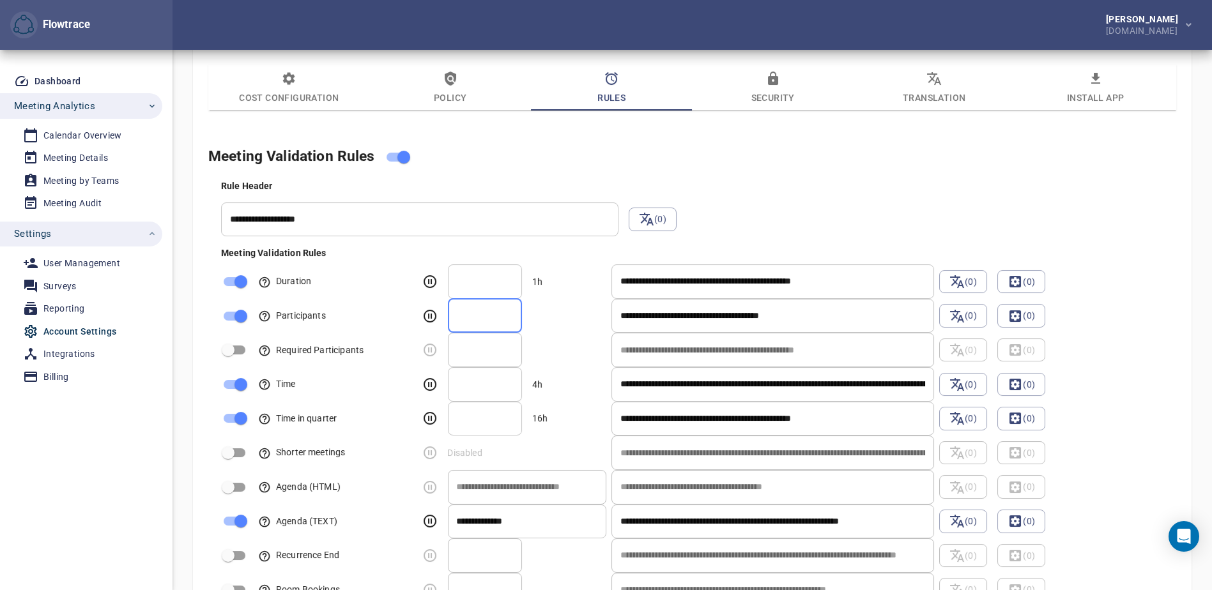
click at [508, 312] on input "*" at bounding box center [485, 316] width 74 height 34
type input "*"
click at [508, 312] on input "*" at bounding box center [485, 316] width 74 height 34
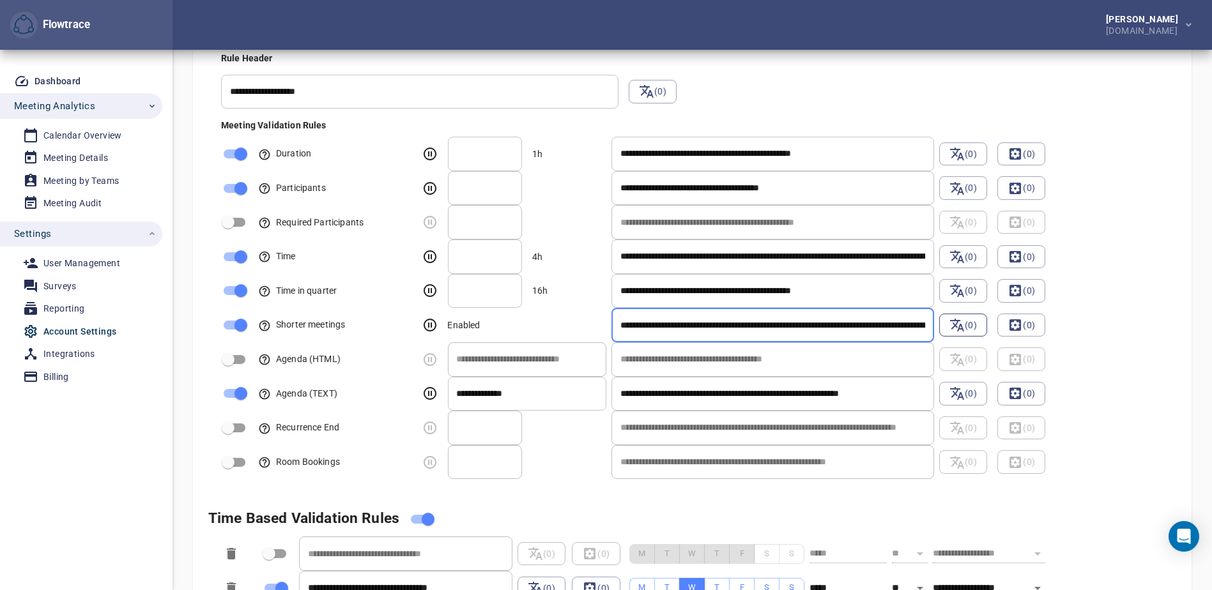
scroll to position [0, 156]
drag, startPoint x: 788, startPoint y: 322, endPoint x: 959, endPoint y: 324, distance: 171.8
click at [959, 324] on div "**********" at bounding box center [704, 325] width 983 height 40
click at [1113, 319] on div "**********" at bounding box center [704, 325] width 983 height 40
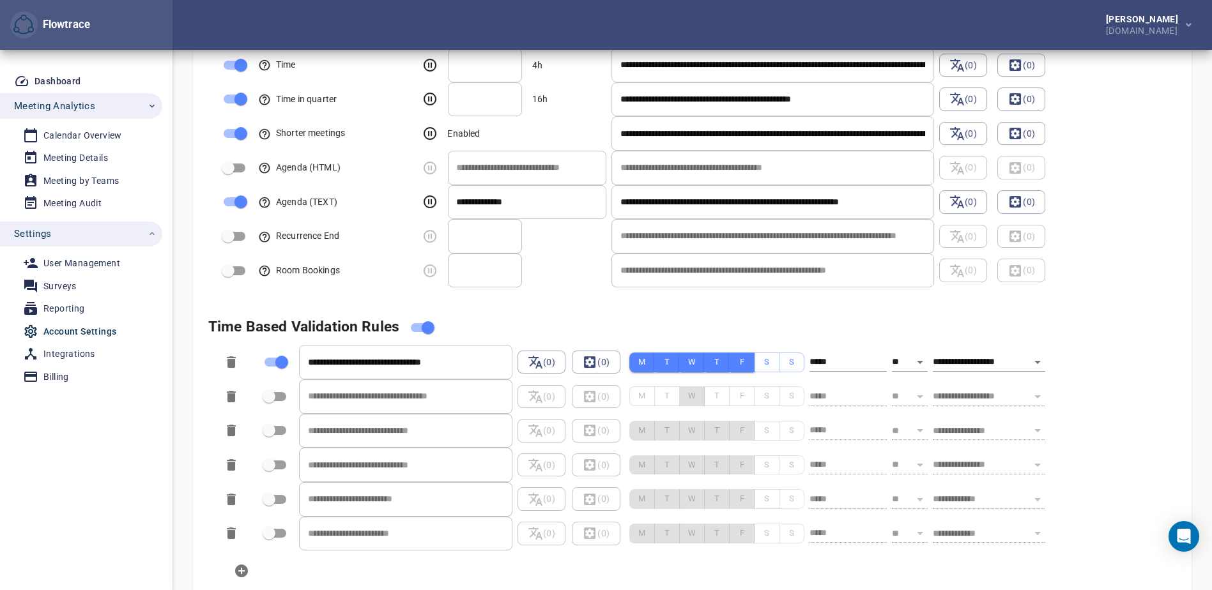
scroll to position [1154, 0]
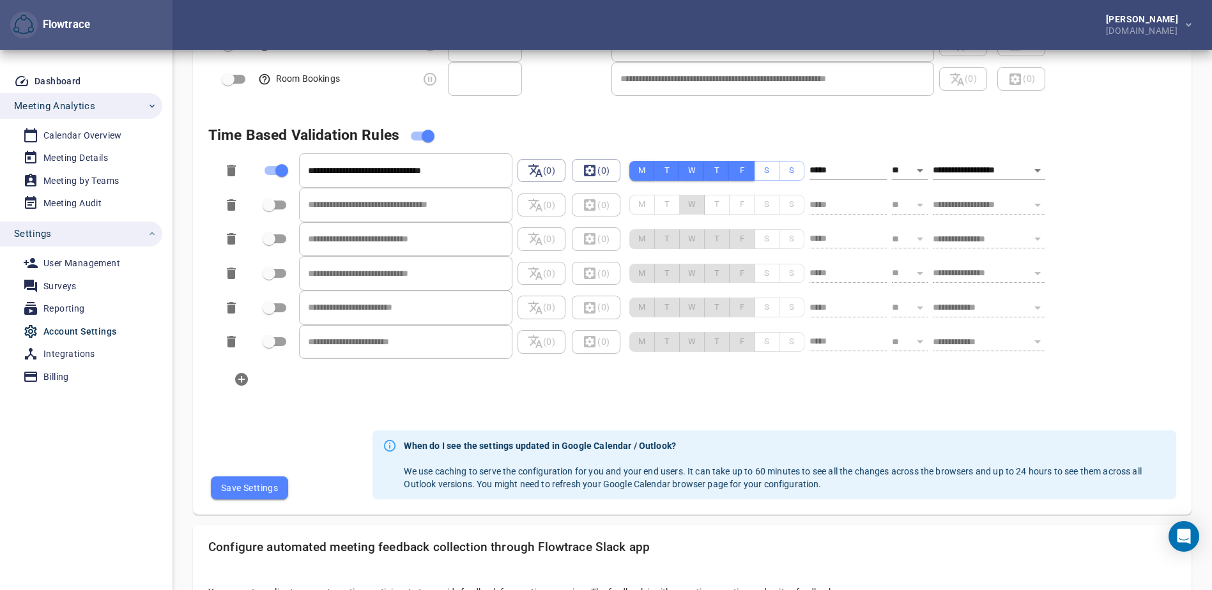
click at [264, 487] on span "Save Settings" at bounding box center [249, 488] width 57 height 16
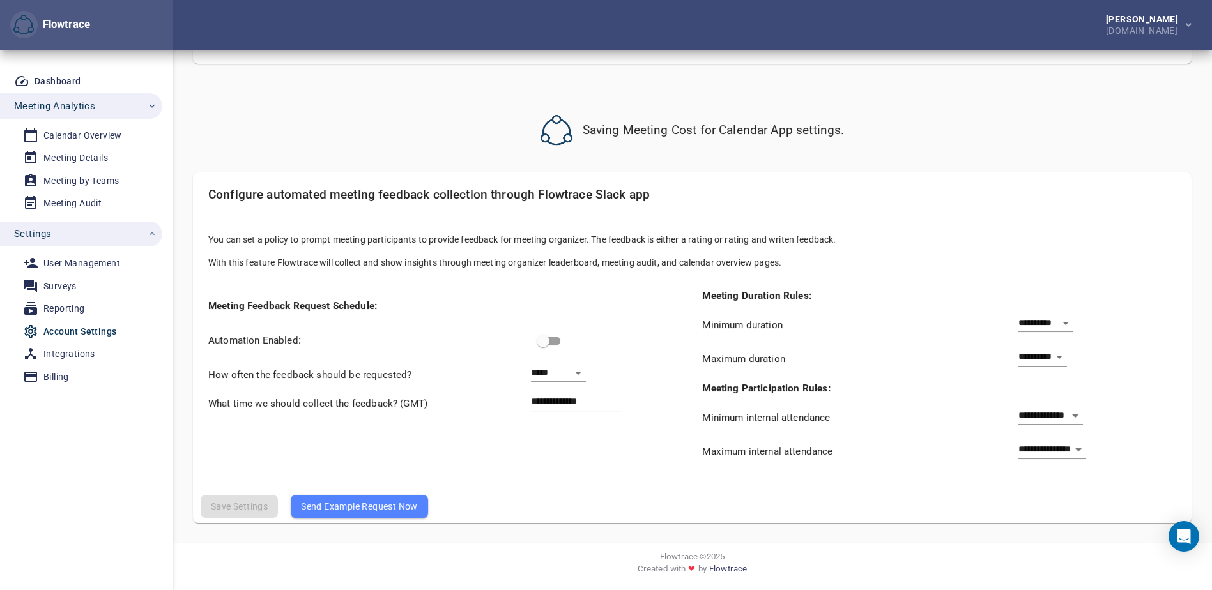
scroll to position [0, 0]
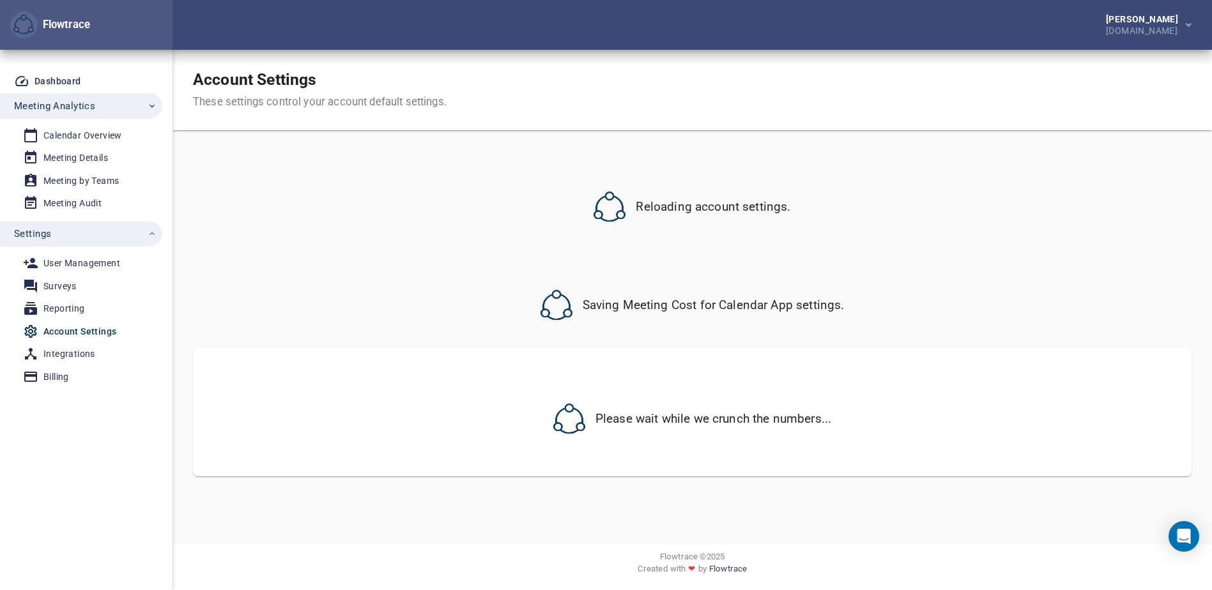
select select "***"
select select "**********"
select select "***"
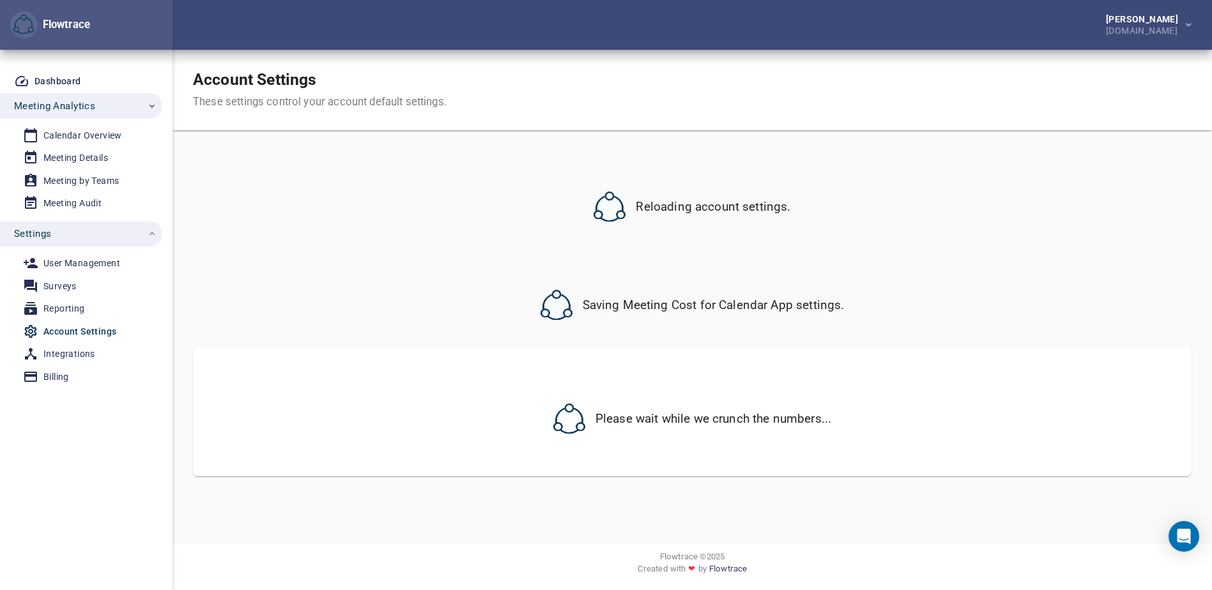
select select "**********"
select select "***"
select select "**********"
select select "***"
select select "**********"
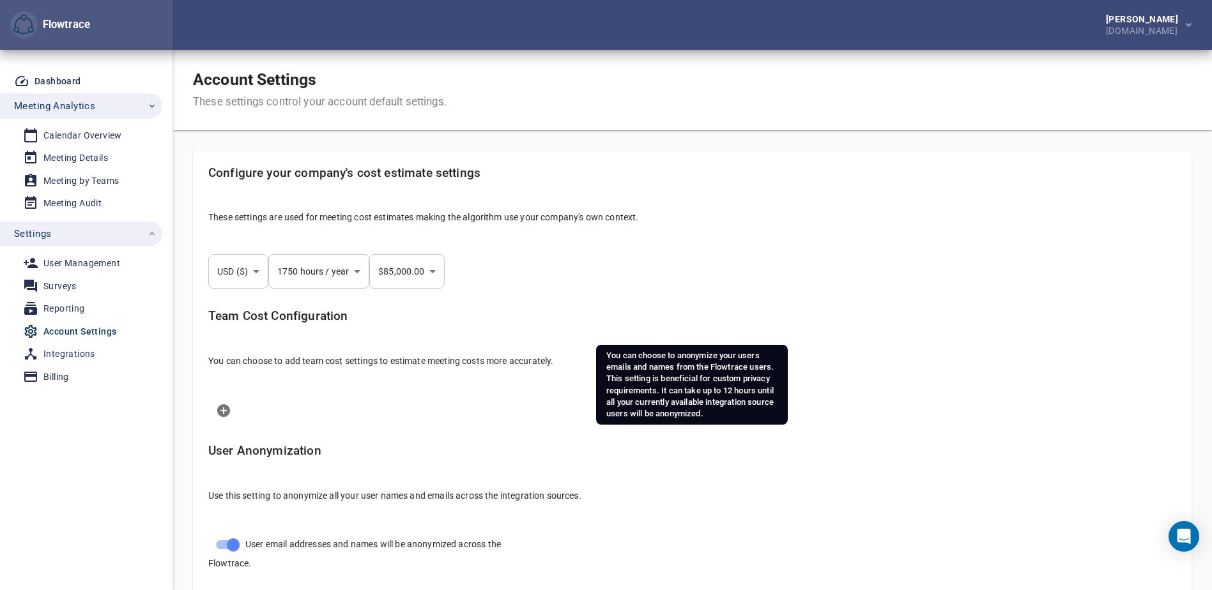
select select "***"
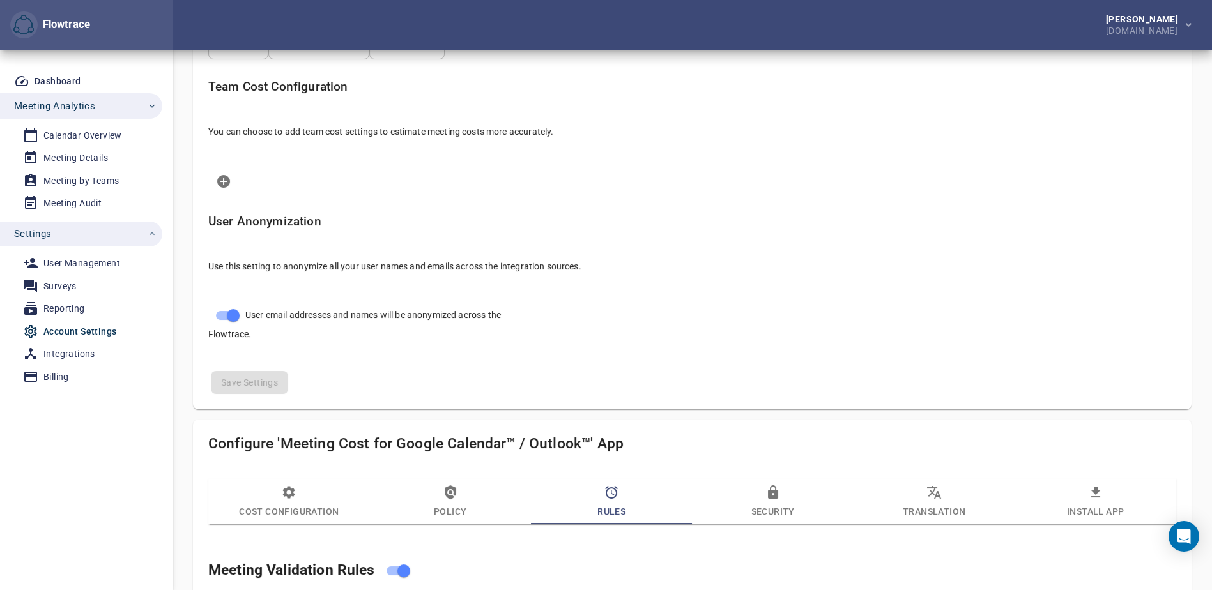
scroll to position [421, 0]
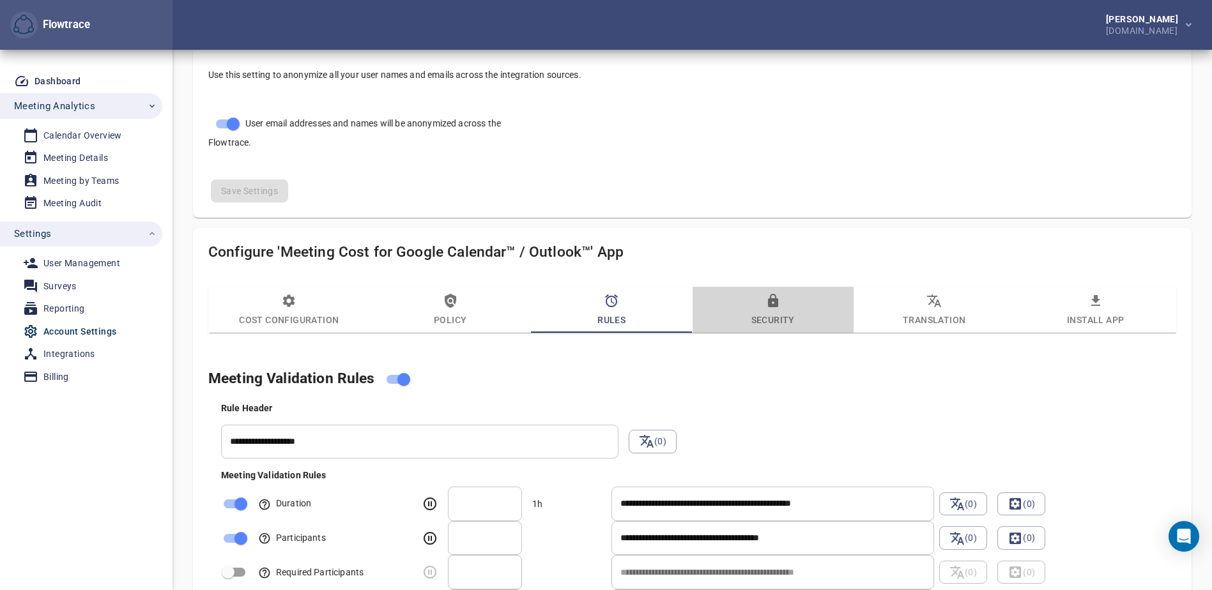
click at [779, 309] on span "Security" at bounding box center [773, 310] width 146 height 34
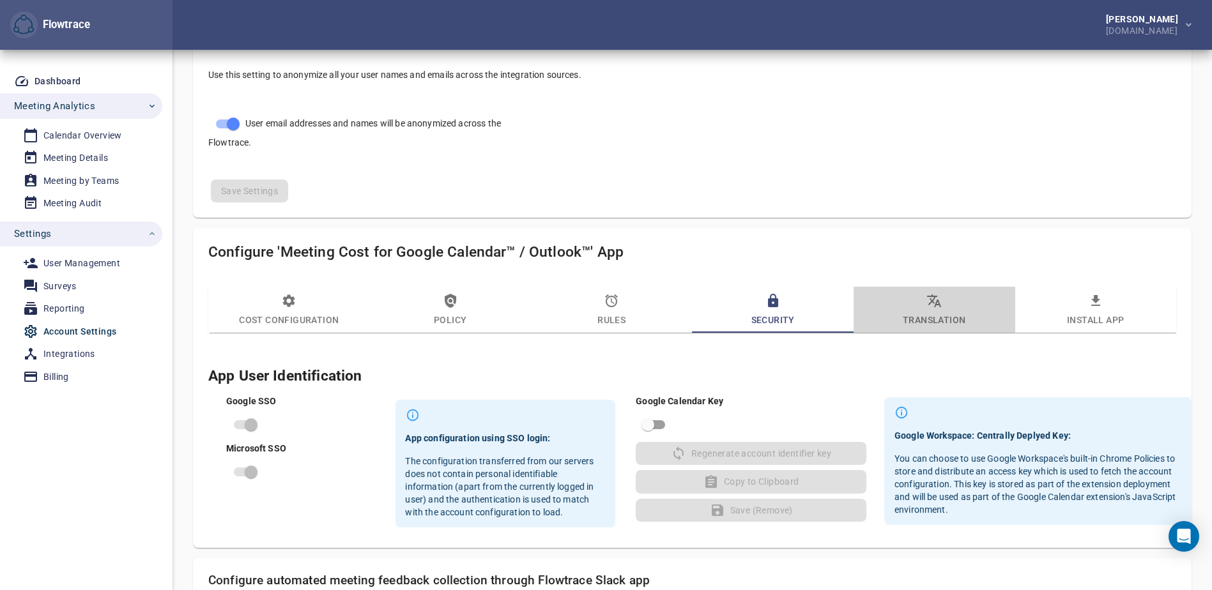
click at [931, 308] on icon "button" at bounding box center [933, 300] width 15 height 15
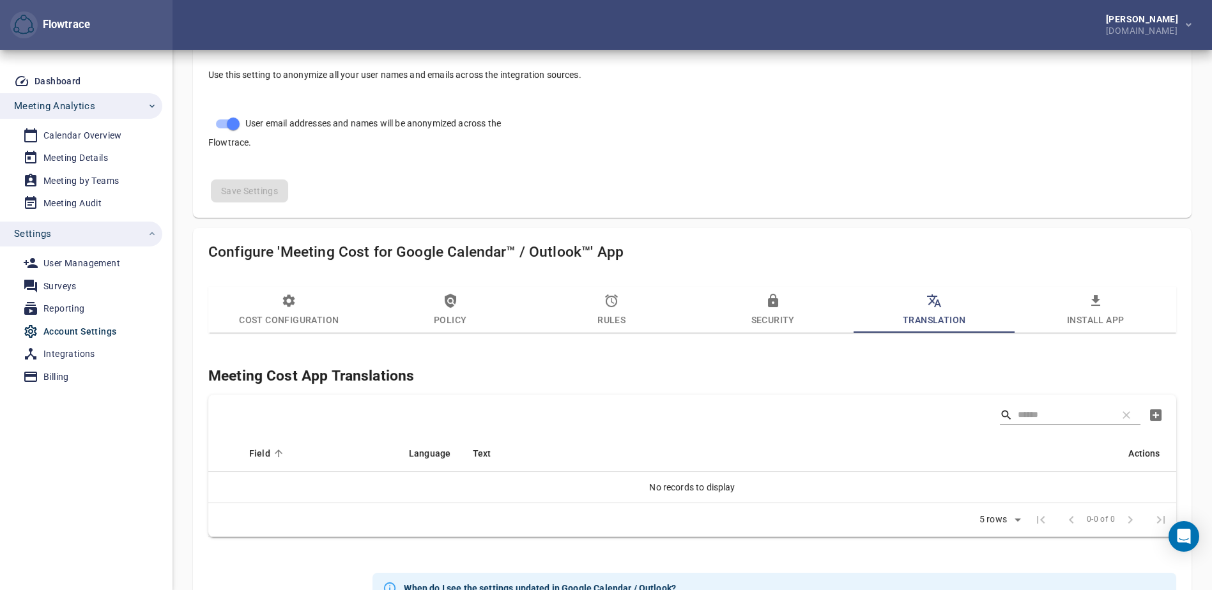
click at [1088, 310] on span "Install App" at bounding box center [1095, 310] width 146 height 34
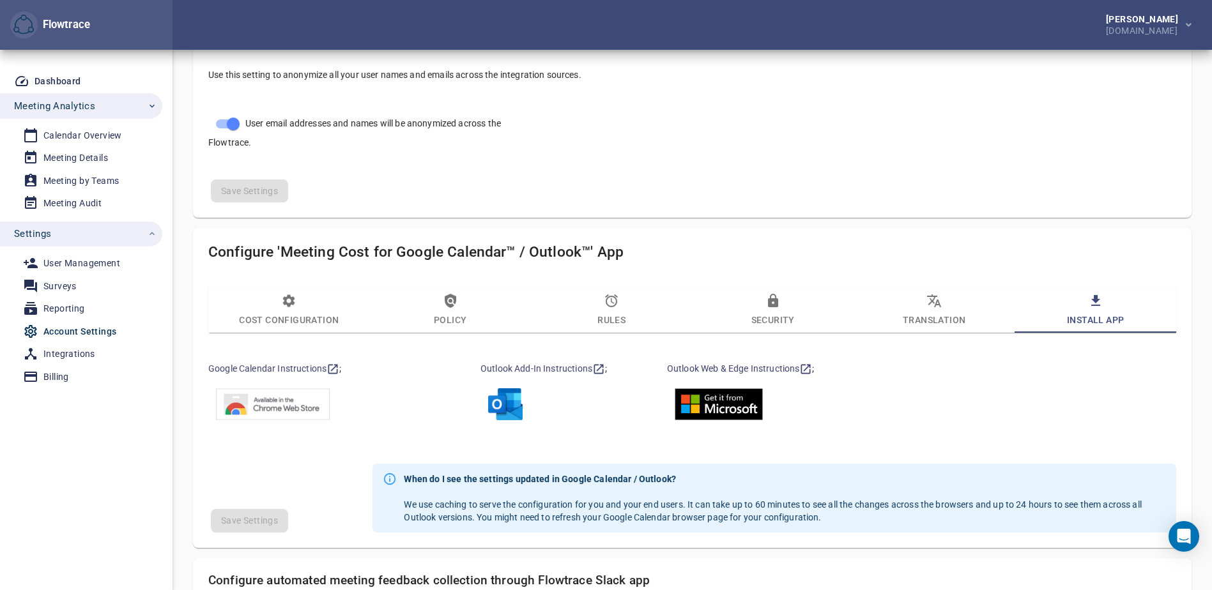
click at [279, 316] on span "Cost Configuration" at bounding box center [289, 310] width 146 height 34
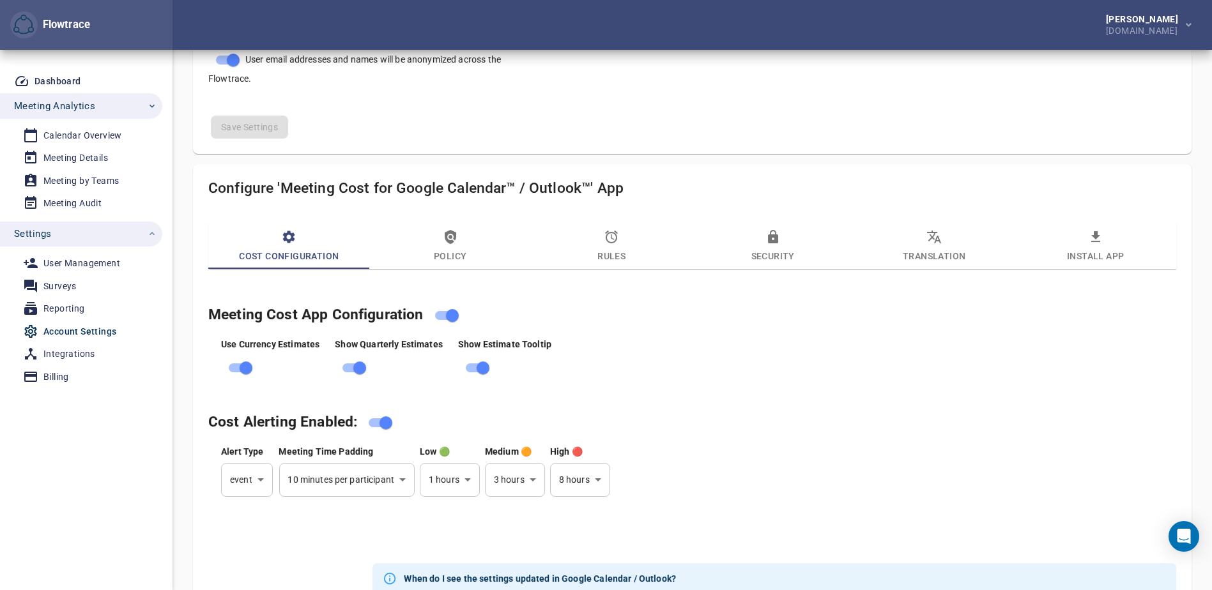
scroll to position [102, 0]
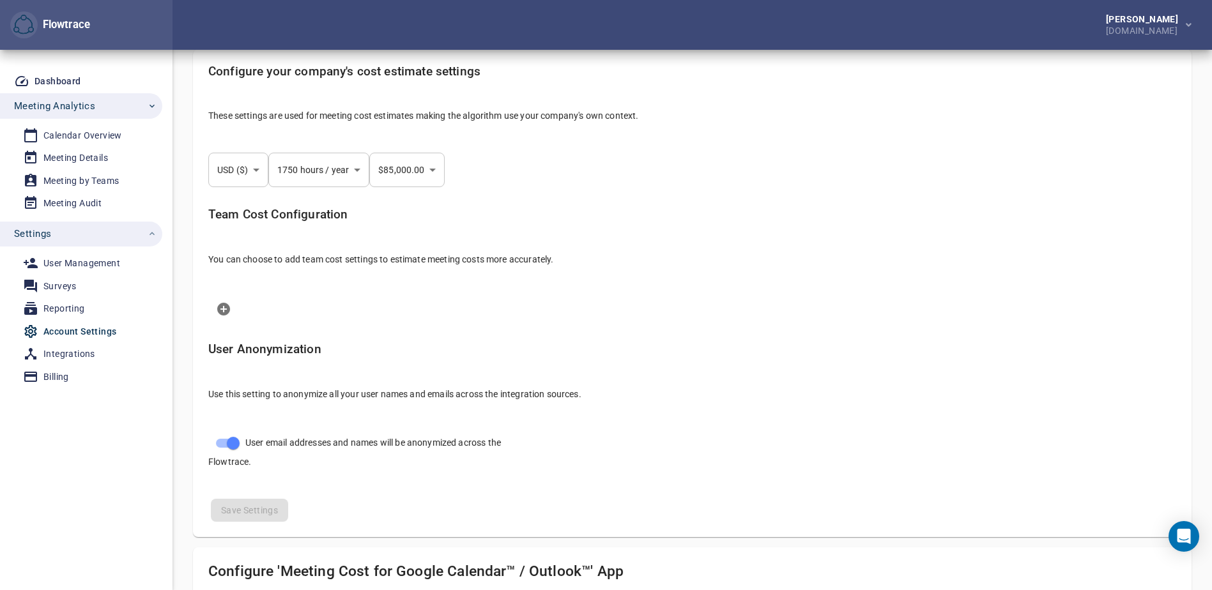
click at [50, 326] on div "Account Settings" at bounding box center [79, 332] width 73 height 16
click at [45, 264] on div "User Management" at bounding box center [81, 264] width 77 height 16
